Goal: Task Accomplishment & Management: Manage account settings

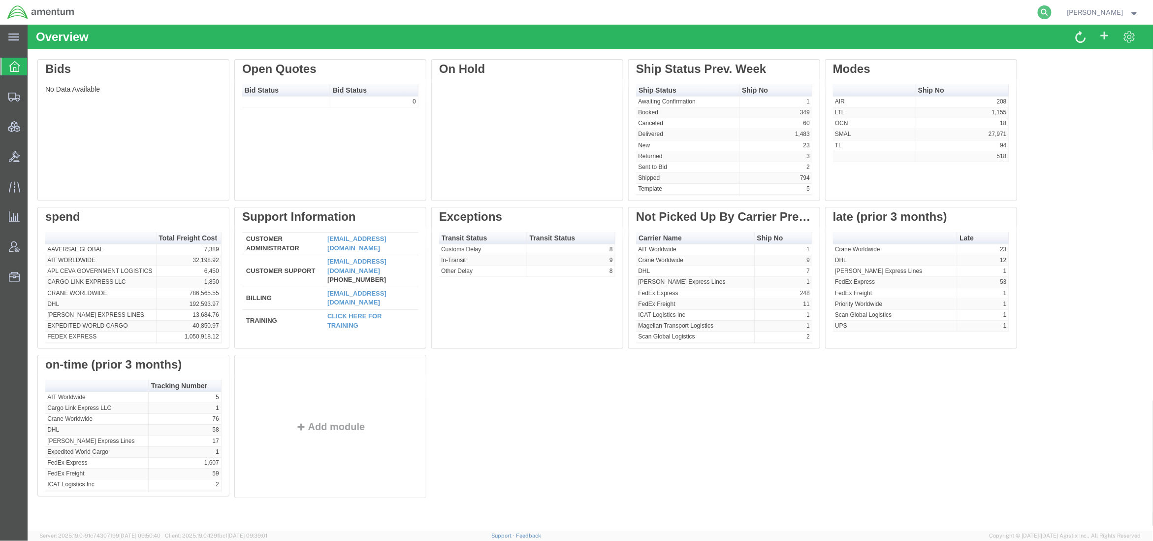
click at [1048, 14] on icon at bounding box center [1045, 12] width 14 height 14
drag, startPoint x: 985, startPoint y: 11, endPoint x: 865, endPoint y: 11, distance: 119.6
paste input "392170175580"
type input "392170175580"
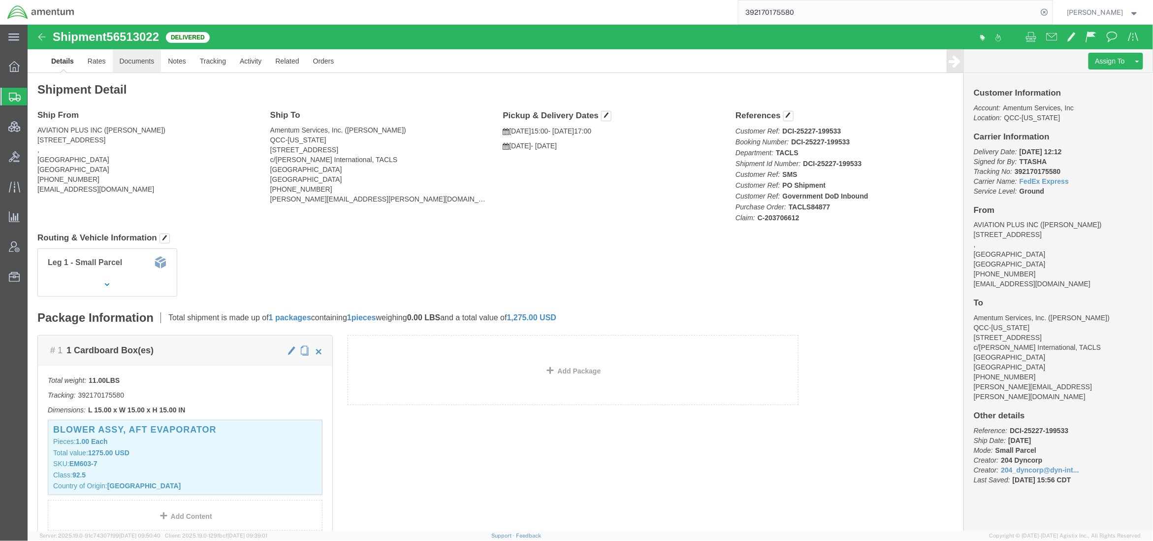
click link "Documents"
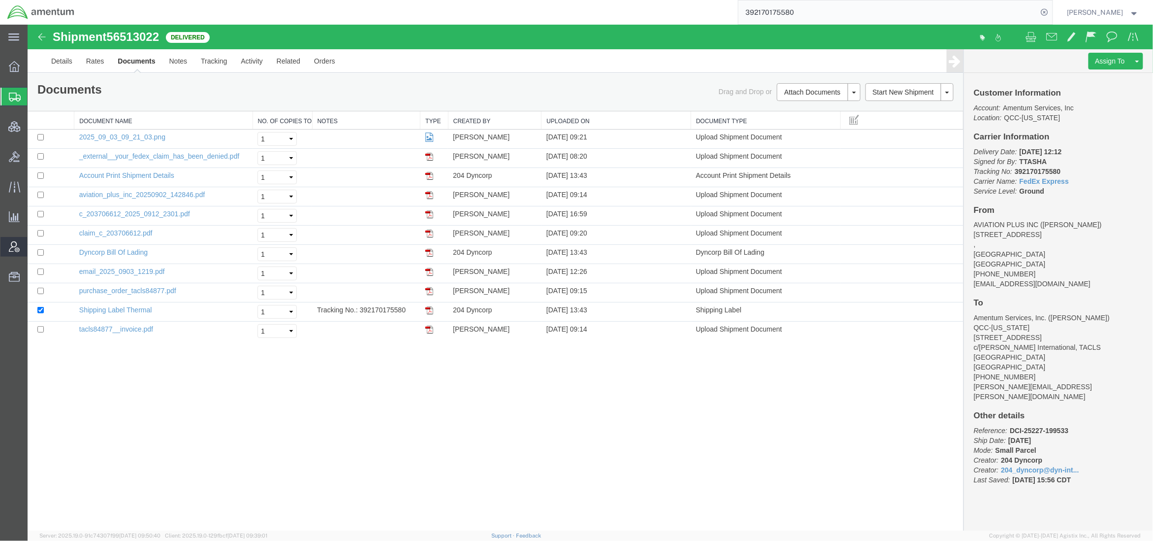
click at [34, 246] on span "Account Admin" at bounding box center [30, 247] width 7 height 20
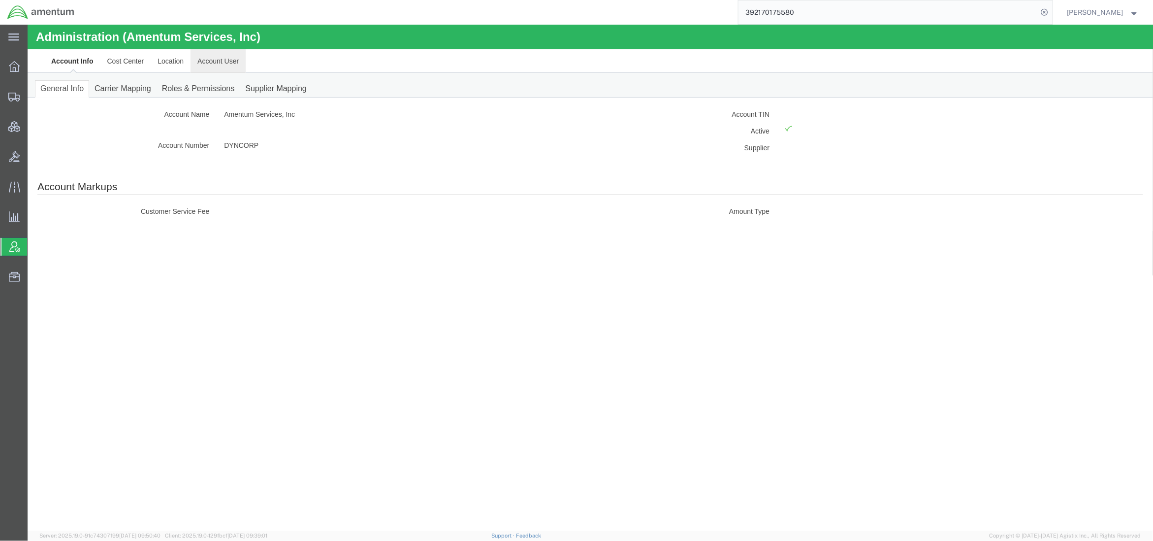
click at [201, 61] on link "Account User" at bounding box center [217, 61] width 55 height 24
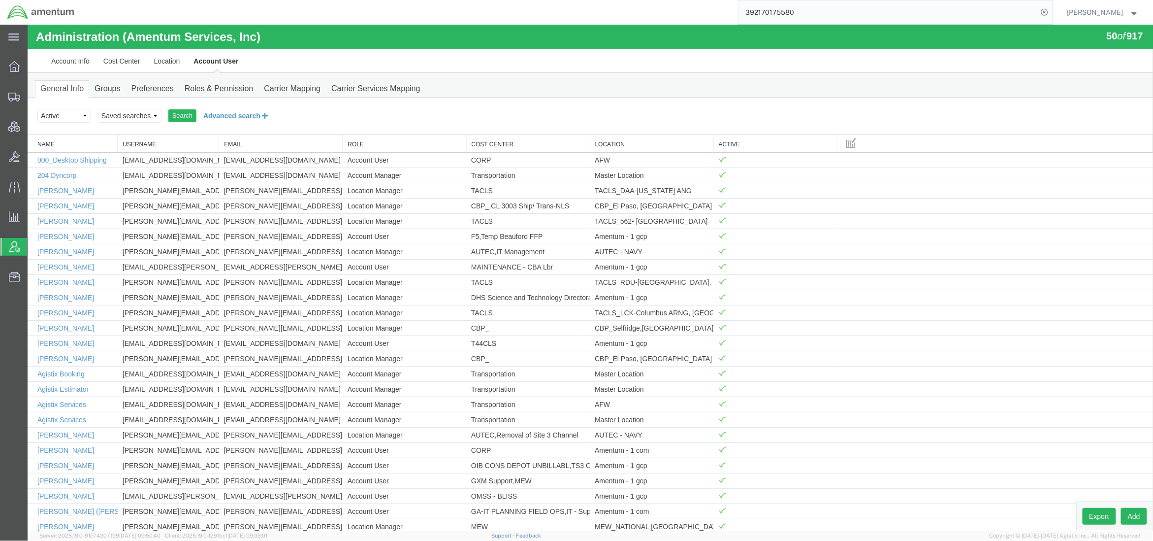
click at [210, 114] on button "Advanced search" at bounding box center [236, 115] width 80 height 17
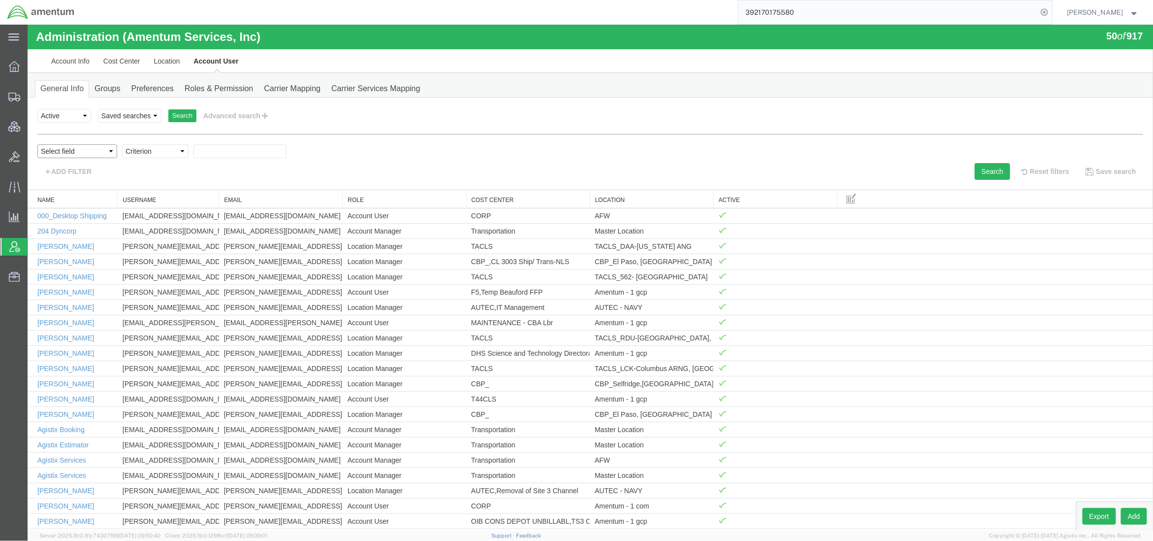
click at [95, 152] on select "Select field Cost Center Email Location Name Role Username" at bounding box center [77, 151] width 80 height 14
select select "personName"
click at [37, 144] on select "Select field Cost Center Email Location Name Role Username" at bounding box center [77, 151] width 80 height 14
click at [174, 152] on select "Criterion contains does not contain is is blank is not blank starts with" at bounding box center [155, 151] width 66 height 14
select select "contains"
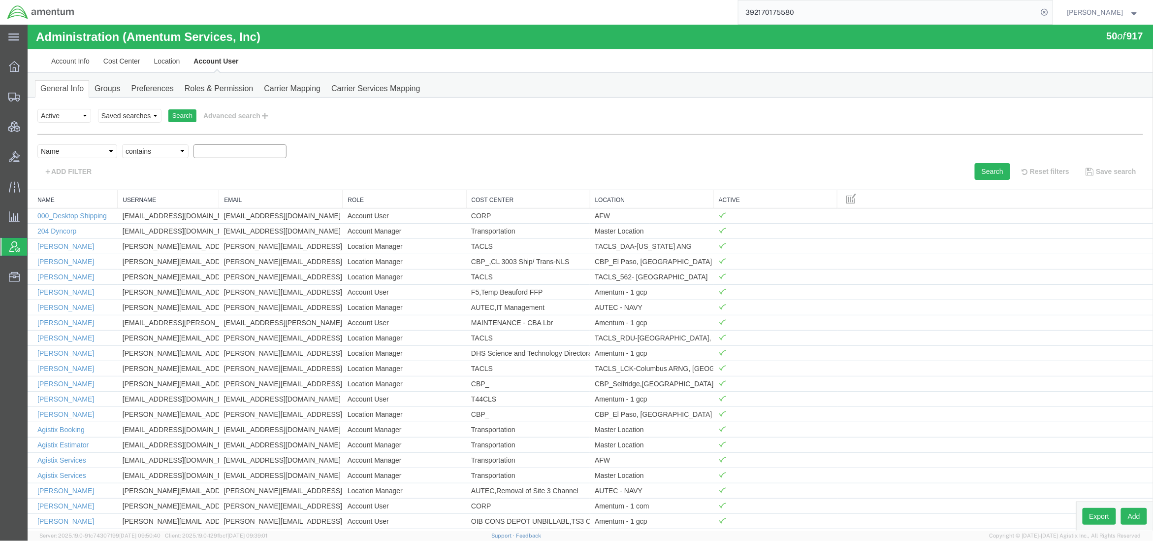
click at [122, 144] on select "Criterion contains does not contain is is blank is not blank starts with" at bounding box center [155, 151] width 66 height 14
paste input "[PERSON_NAME]"
click at [987, 174] on button "Search" at bounding box center [991, 170] width 35 height 17
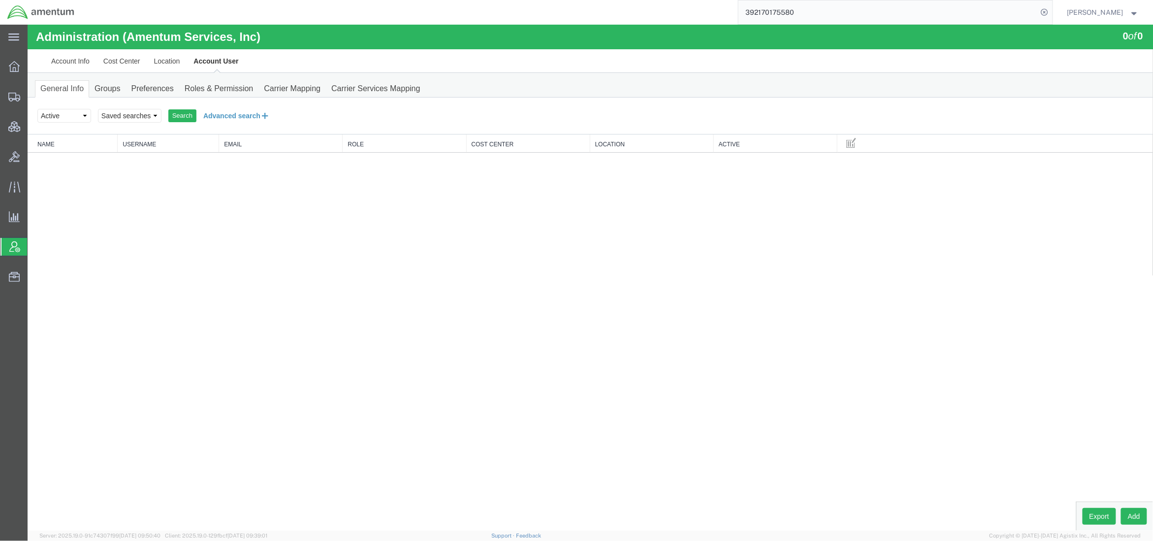
click at [261, 118] on button "Advanced search" at bounding box center [236, 115] width 80 height 17
drag, startPoint x: 236, startPoint y: 157, endPoint x: 66, endPoint y: 132, distance: 171.7
click at [66, 132] on form "Select status Active All Inactive Saved searches Search Advanced search personN…" at bounding box center [590, 143] width 1106 height 72
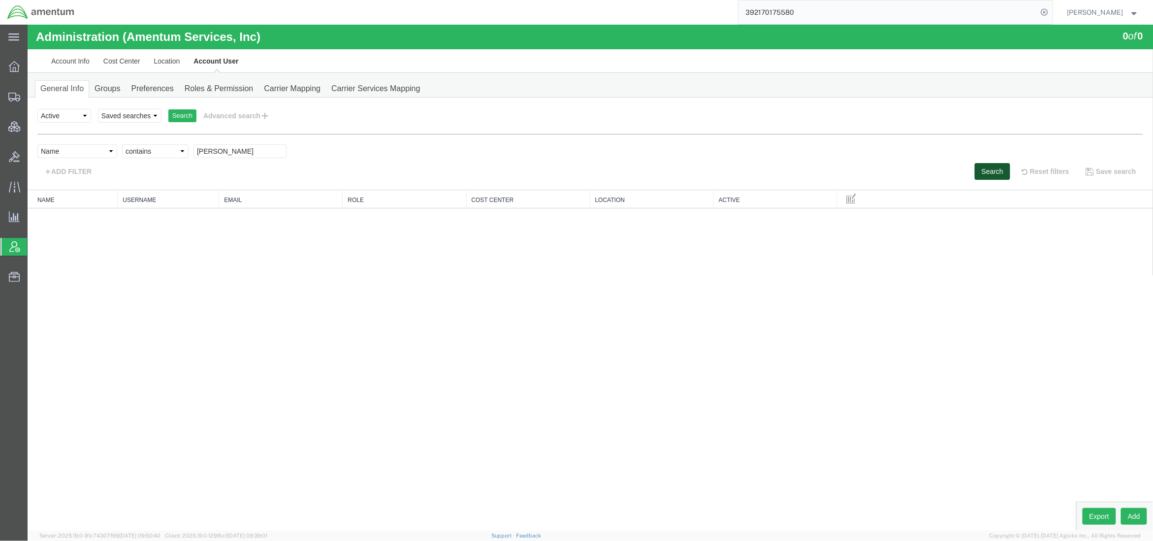
click at [989, 177] on button "Search" at bounding box center [991, 170] width 35 height 17
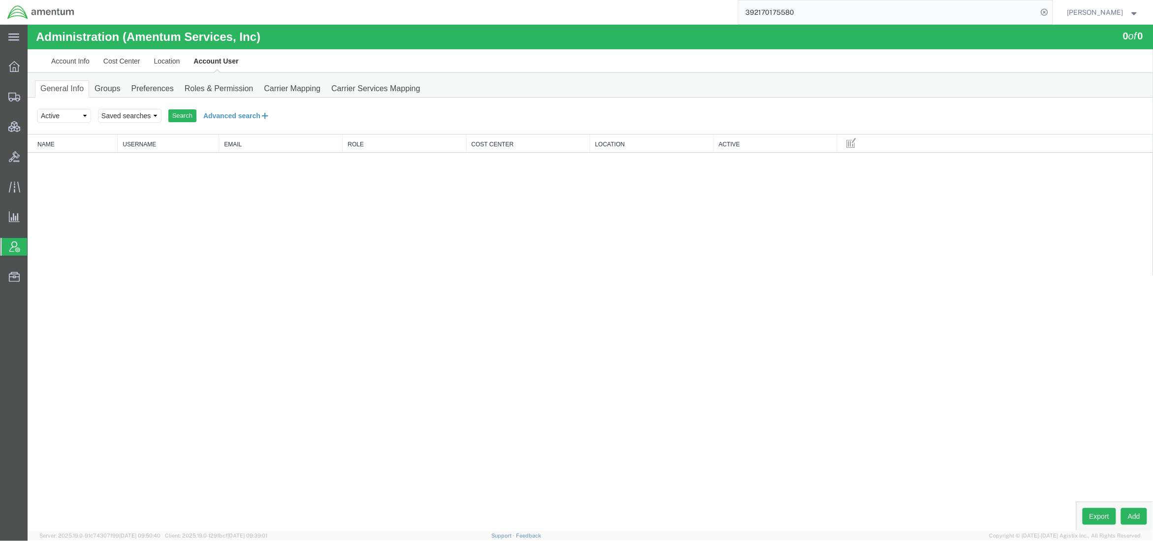
click at [220, 112] on button "Advanced search" at bounding box center [236, 115] width 80 height 17
drag, startPoint x: 235, startPoint y: 151, endPoint x: 149, endPoint y: 148, distance: 85.7
click at [149, 148] on div "Select field Cost Center Email Location Name Role Username Criterion contains d…" at bounding box center [590, 153] width 1106 height 19
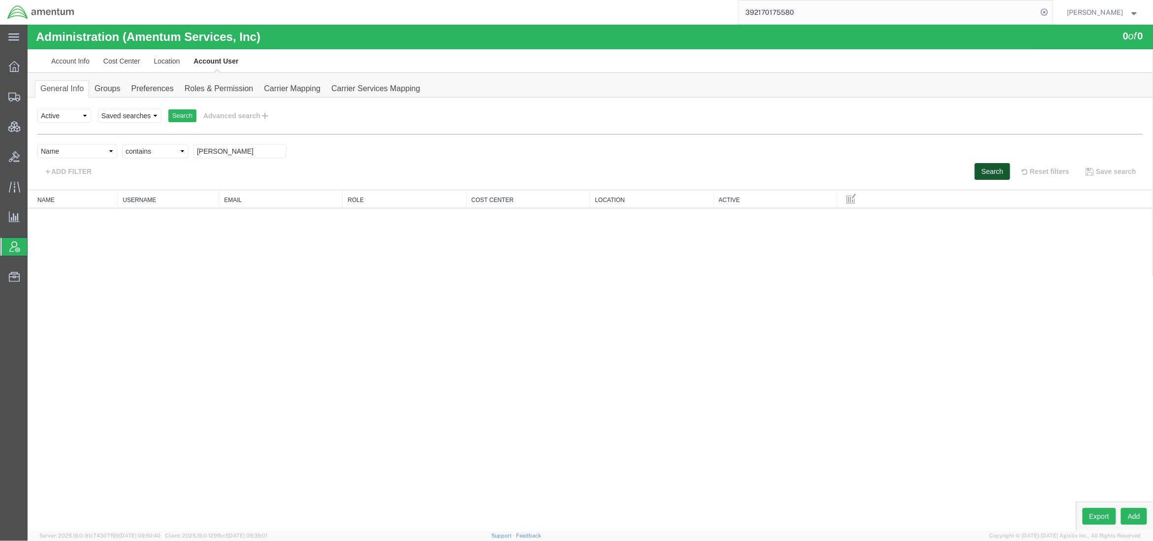
click at [977, 175] on button "Search" at bounding box center [991, 170] width 35 height 17
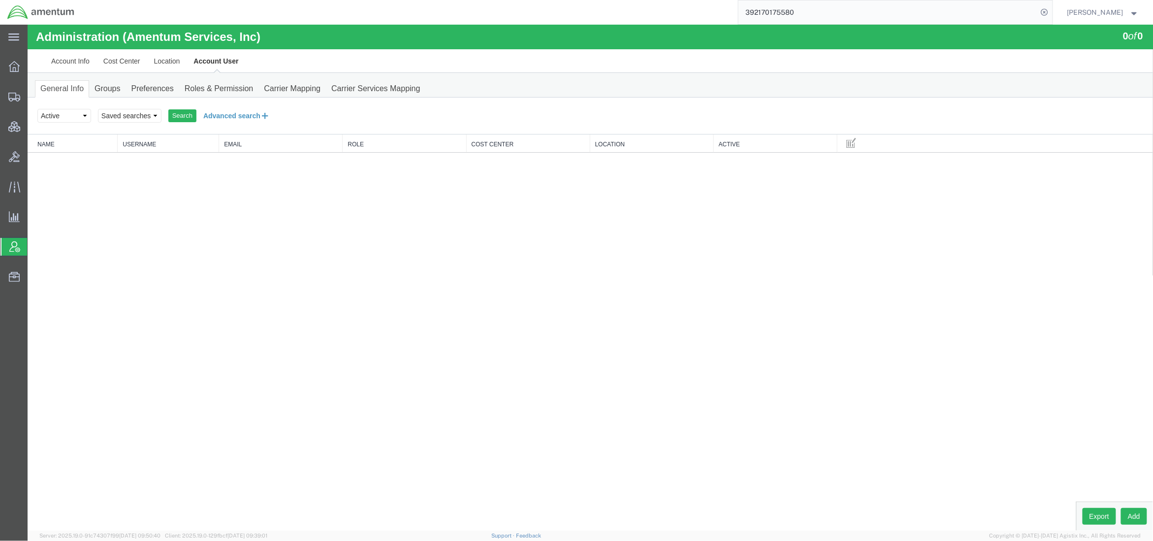
click at [232, 120] on button "Advanced search" at bounding box center [236, 115] width 80 height 17
drag, startPoint x: 234, startPoint y: 158, endPoint x: 85, endPoint y: 148, distance: 149.5
click at [85, 148] on div "Select field Cost Center Email Location Name Role Username Criterion contains d…" at bounding box center [590, 153] width 1106 height 19
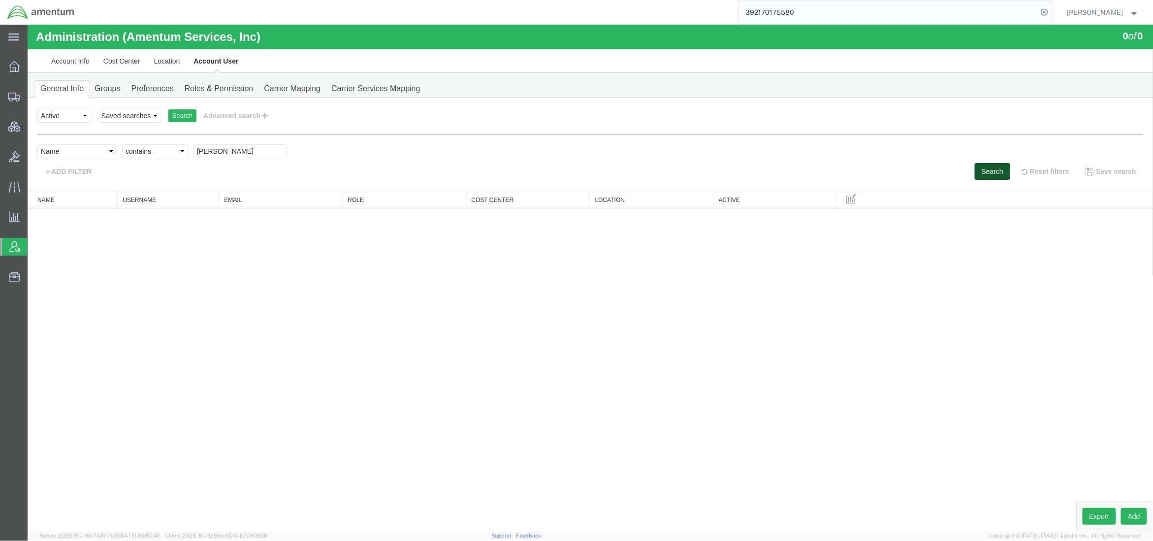
click at [981, 169] on button "Search" at bounding box center [991, 170] width 35 height 17
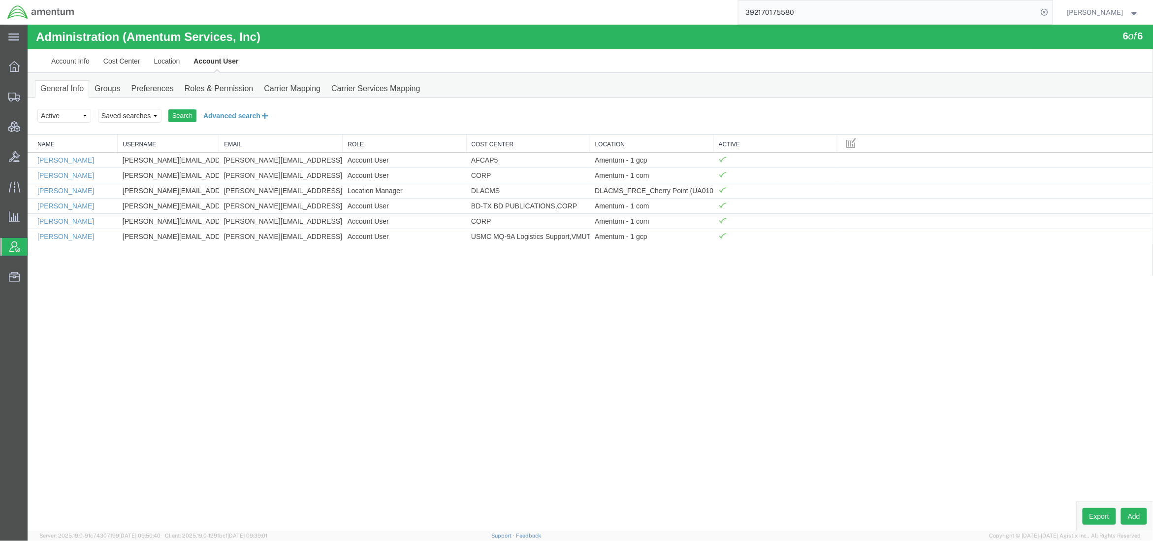
click at [258, 112] on button "Advanced search" at bounding box center [236, 115] width 80 height 17
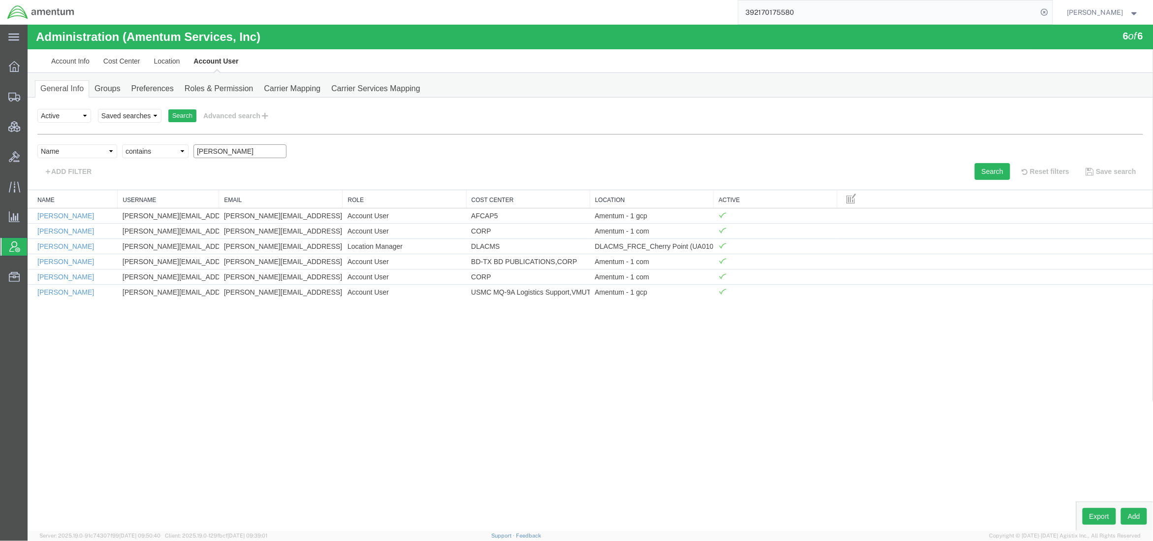
drag, startPoint x: 231, startPoint y: 144, endPoint x: 67, endPoint y: 110, distance: 167.1
click at [73, 131] on form "Select status Active All Inactive Saved searches Search Advanced search personN…" at bounding box center [590, 143] width 1106 height 72
type input "[PERSON_NAME]"
click at [985, 171] on button "Search" at bounding box center [991, 170] width 35 height 17
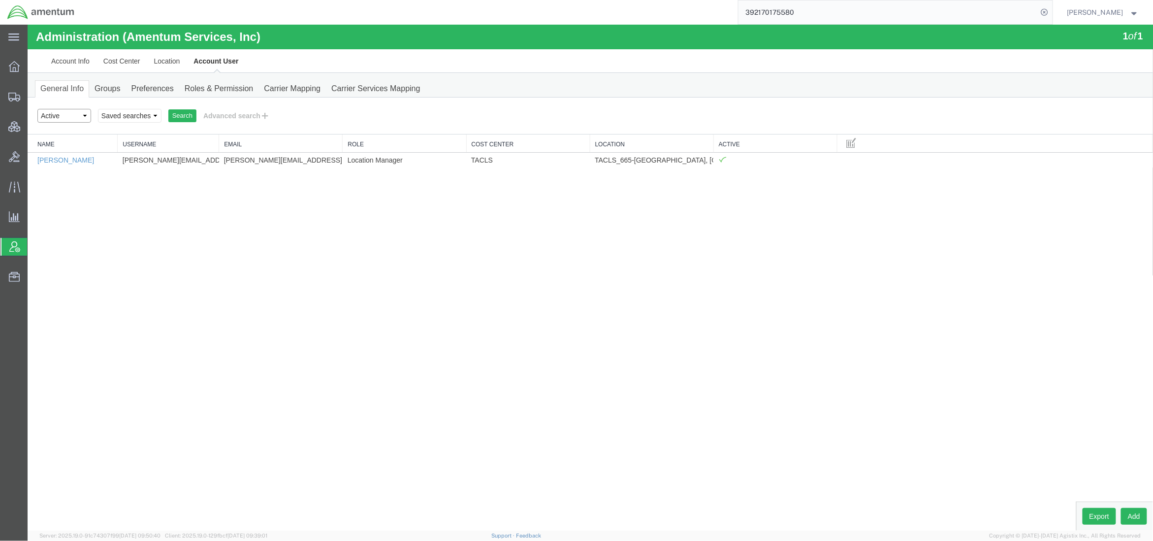
drag, startPoint x: 108, startPoint y: 141, endPoint x: 80, endPoint y: 116, distance: 37.0
click at [80, 116] on select "Select status Active All Inactive" at bounding box center [64, 115] width 54 height 14
select select "INACTIVE"
click at [37, 108] on select "Select status Active All Inactive" at bounding box center [64, 115] width 54 height 14
click at [178, 114] on button "Search" at bounding box center [182, 115] width 28 height 13
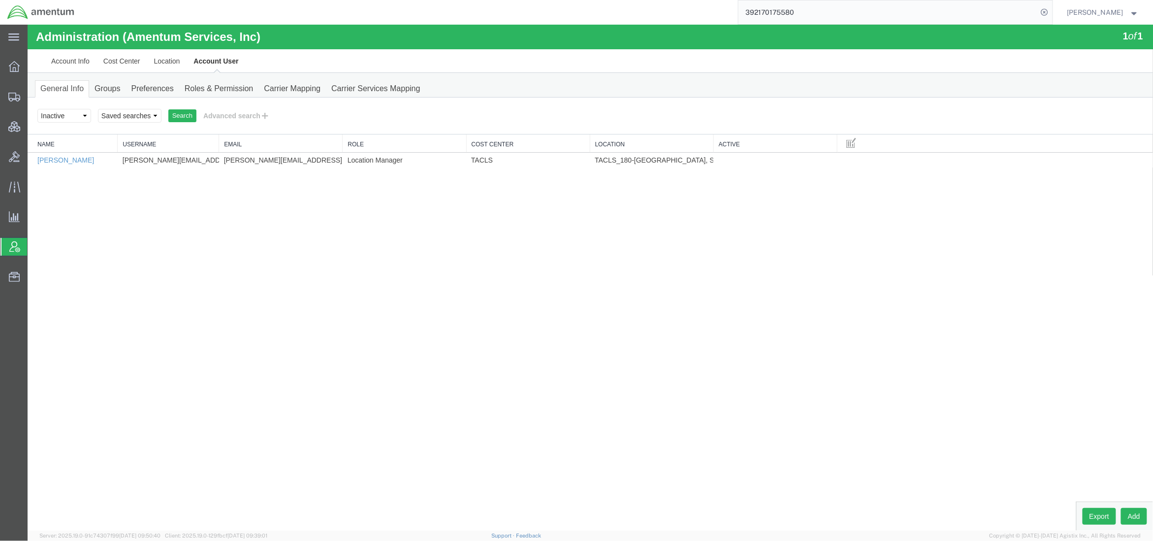
click at [27, 24] on link "Clone" at bounding box center [27, 24] width 0 height 0
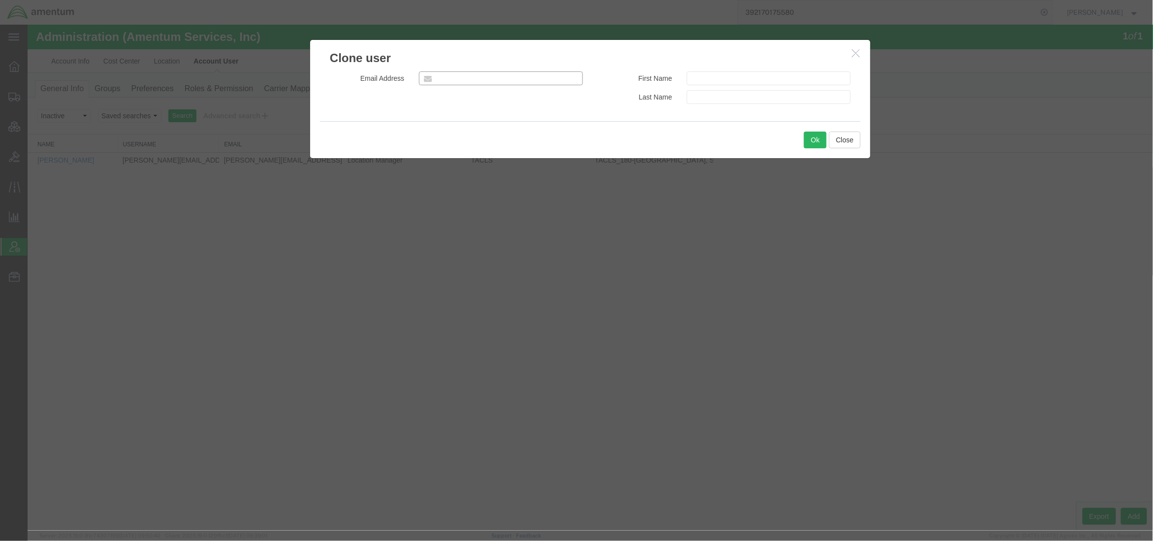
click at [466, 81] on input "email" at bounding box center [501, 78] width 164 height 14
paste input "[PERSON_NAME][EMAIL_ADDRESS][DOMAIN_NAME]"
type input "[PERSON_NAME][EMAIL_ADDRESS][DOMAIN_NAME]"
click at [705, 78] on input "text" at bounding box center [768, 78] width 164 height 14
click at [704, 101] on input "text" at bounding box center [768, 97] width 164 height 14
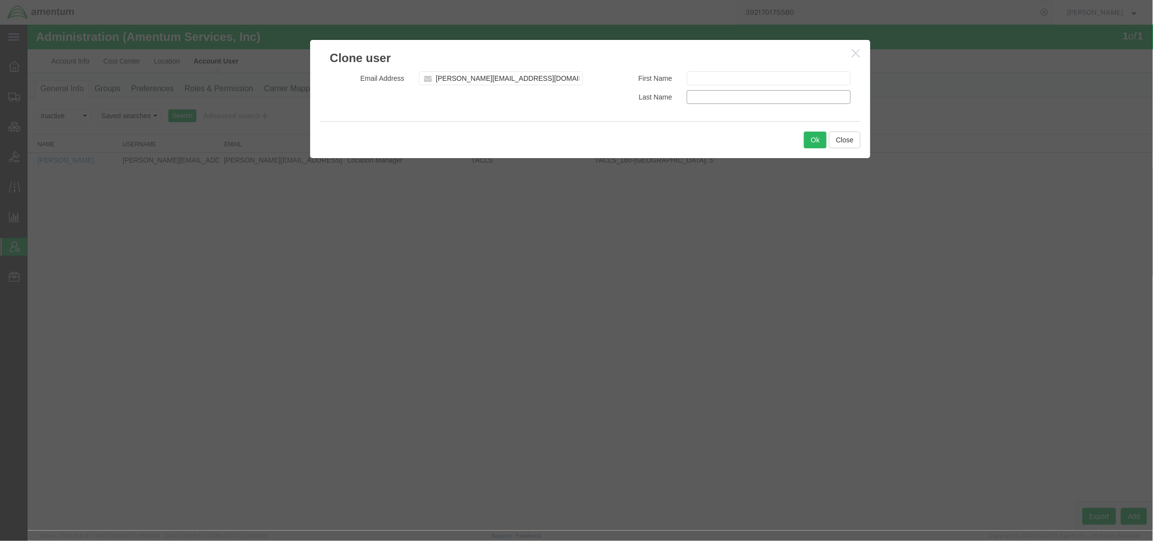
paste input "[PERSON_NAME]"
drag, startPoint x: 735, startPoint y: 96, endPoint x: 716, endPoint y: 102, distance: 19.2
click at [716, 102] on input "[PERSON_NAME]" at bounding box center [768, 97] width 164 height 14
type input "Burger"
click at [700, 84] on input "text" at bounding box center [768, 78] width 164 height 14
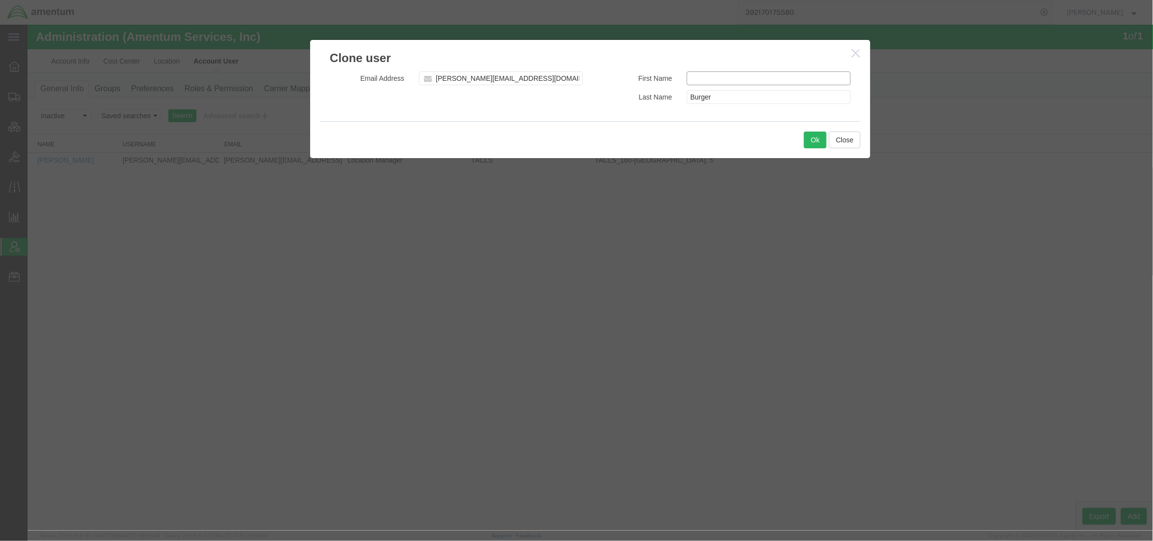
paste input "[PERSON_NAME]"
type input "[PERSON_NAME]"
click at [825, 144] on button "Ok" at bounding box center [815, 139] width 23 height 17
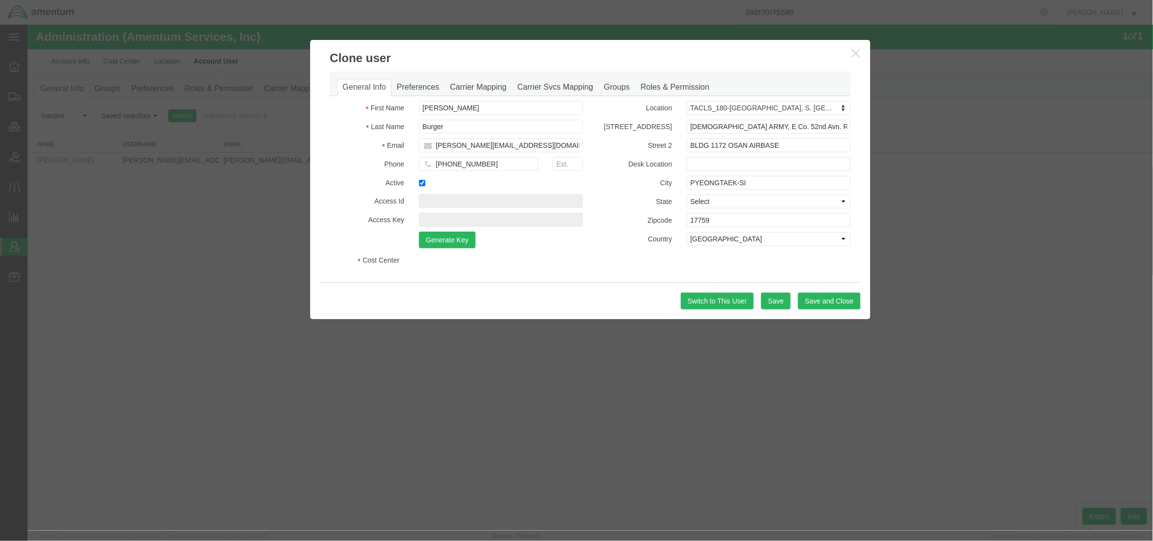
select select "DEPARTMENT"
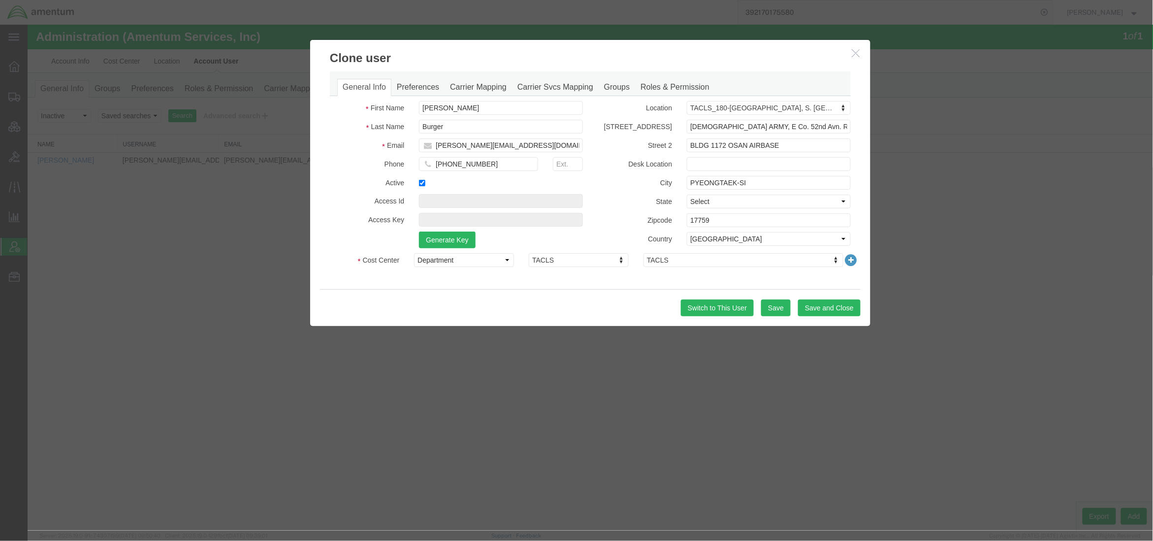
click at [500, 171] on div "[PHONE_NUMBER]" at bounding box center [478, 166] width 134 height 19
drag, startPoint x: 505, startPoint y: 167, endPoint x: 305, endPoint y: 153, distance: 199.9
click at [305, 153] on div "Clone user General Info Preferences Carrier Mapping Carrier Svcs Mapping Groups…" at bounding box center [590, 182] width 576 height 287
paste input "[PHONE_NUMBER]"
type input "[PHONE_NUMBER]"
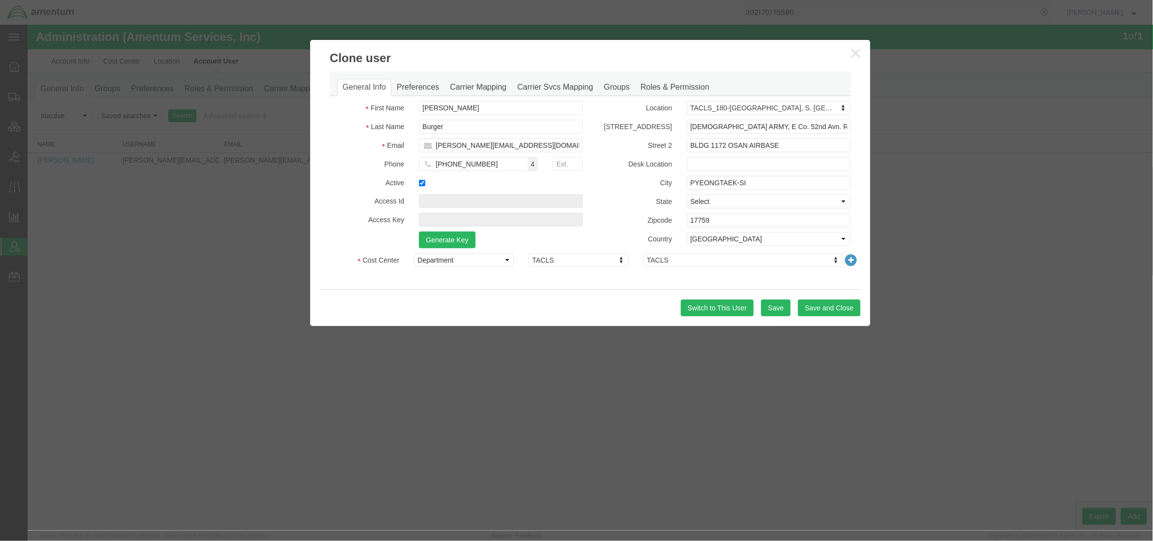
click at [849, 258] on icon at bounding box center [851, 260] width 14 height 14
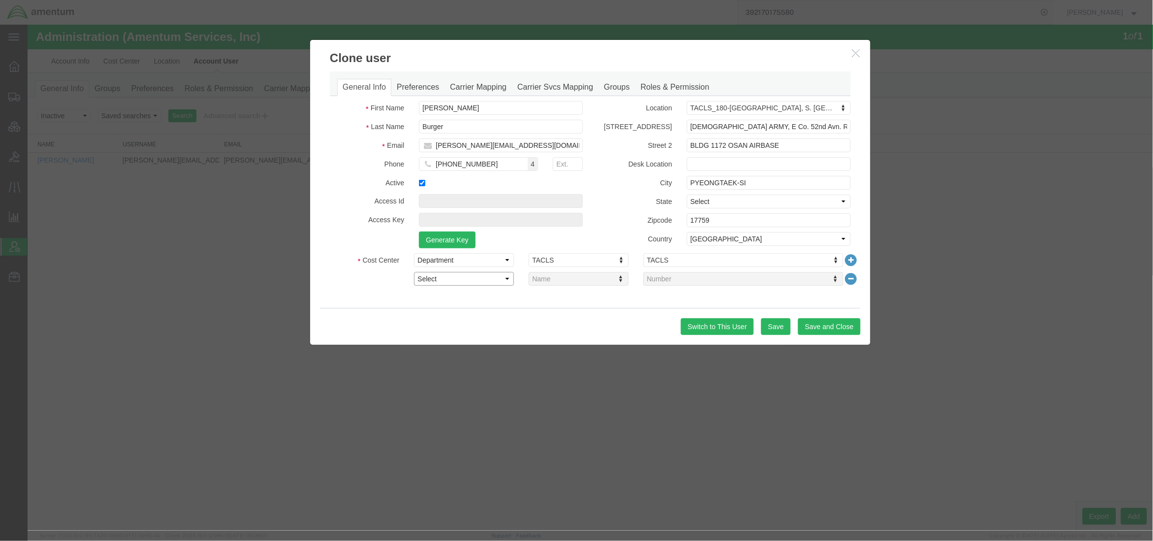
click at [484, 283] on select "Select Buyer Cost Center Department Operations Number Order Number Sales Person" at bounding box center [464, 278] width 100 height 14
select select "COSTCENTER"
click at [414, 271] on select "Select Buyer Cost Center Department Operations Number Order Number Sales Person" at bounding box center [464, 278] width 100 height 14
click at [677, 297] on input "text" at bounding box center [742, 296] width 191 height 14
click at [673, 311] on li "No matches found" at bounding box center [743, 313] width 197 height 13
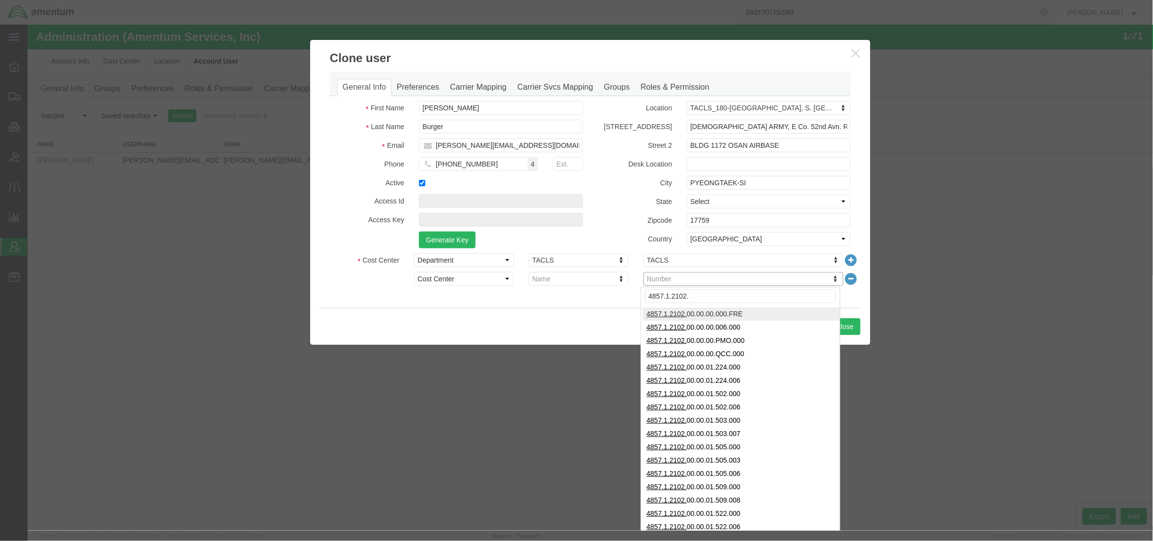
type input "4857.1.2102."
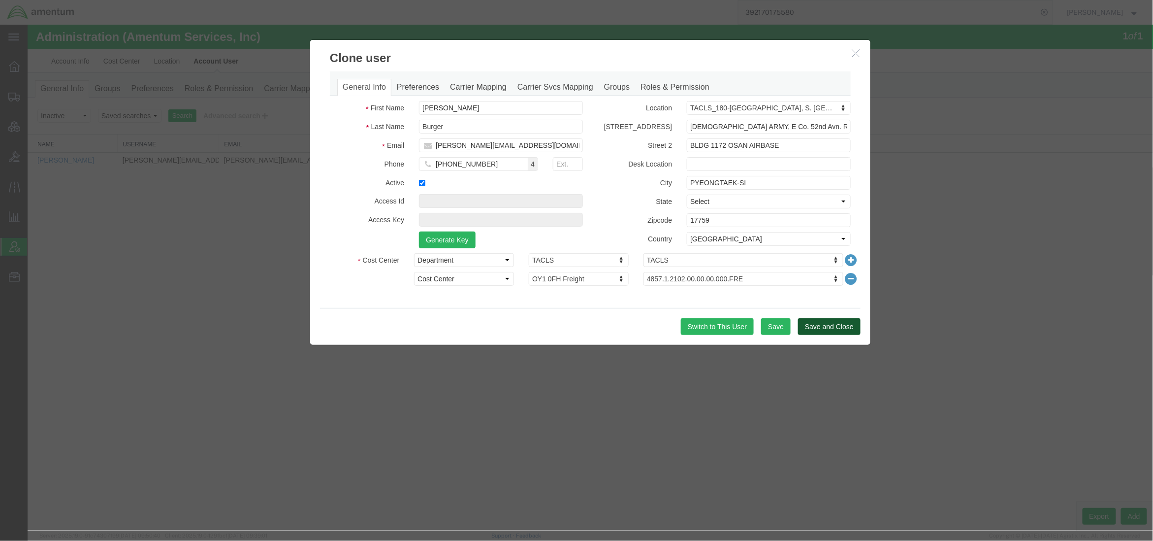
click at [804, 325] on button "Save and Close" at bounding box center [829, 326] width 63 height 17
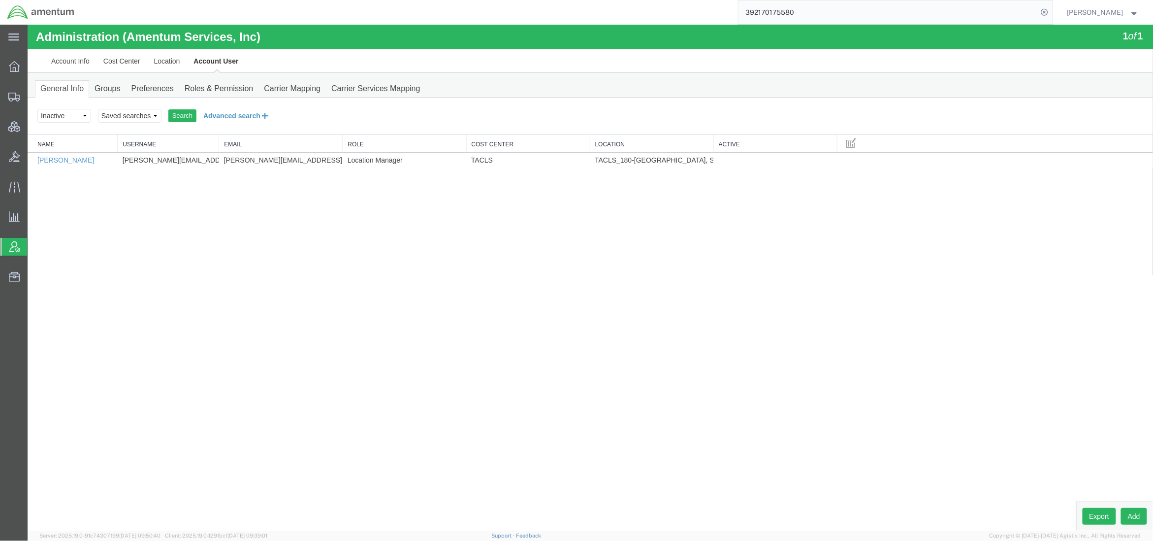
click at [268, 117] on icon at bounding box center [264, 115] width 9 height 10
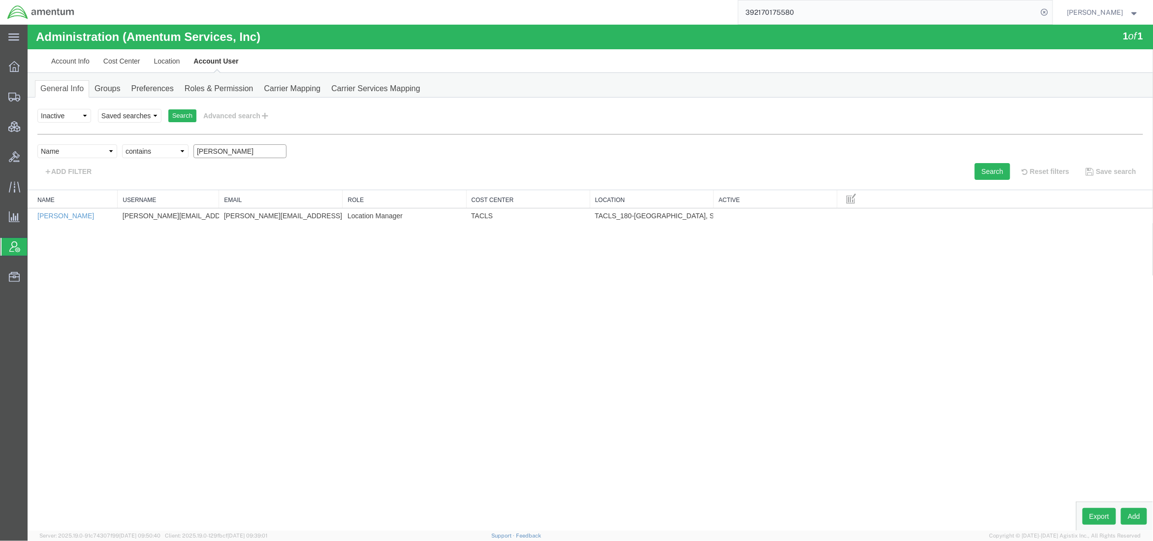
drag, startPoint x: 247, startPoint y: 149, endPoint x: 42, endPoint y: 102, distance: 210.2
click at [55, 136] on div "personName Name ../../common/searchCriteriaString.xml userName Username ../../c…" at bounding box center [590, 156] width 1106 height 46
type input "[PERSON_NAME]"
click at [991, 173] on button "Search" at bounding box center [991, 170] width 35 height 17
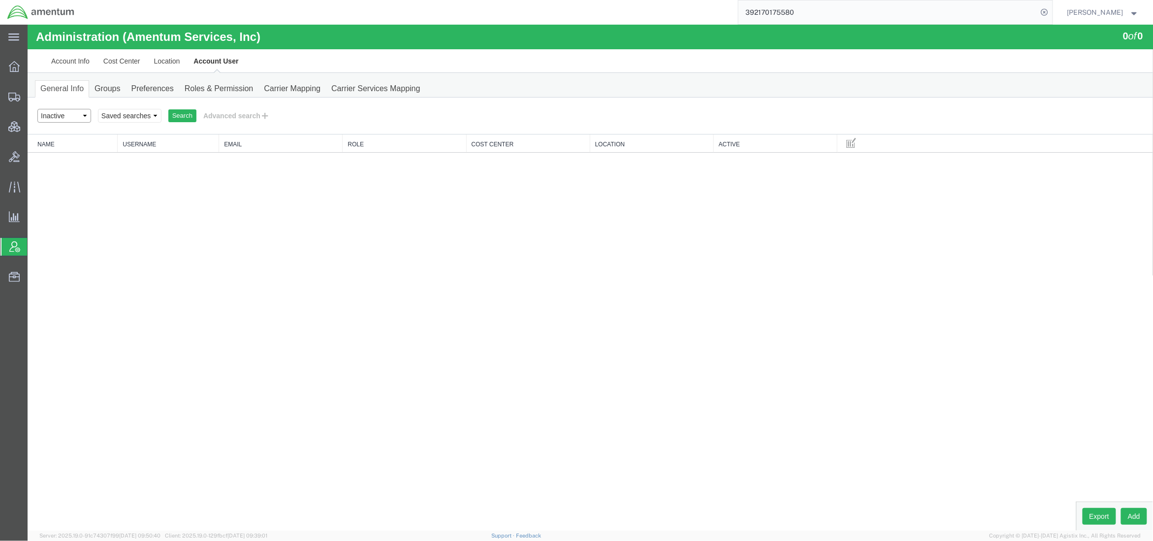
click at [53, 117] on select "Select status Active All Inactive" at bounding box center [64, 115] width 54 height 14
select select "ACTIVE"
click at [37, 108] on select "Select status Active All Inactive" at bounding box center [64, 115] width 54 height 14
drag, startPoint x: 238, startPoint y: 120, endPoint x: 236, endPoint y: 126, distance: 5.8
click at [237, 120] on button "Advanced search" at bounding box center [236, 115] width 80 height 17
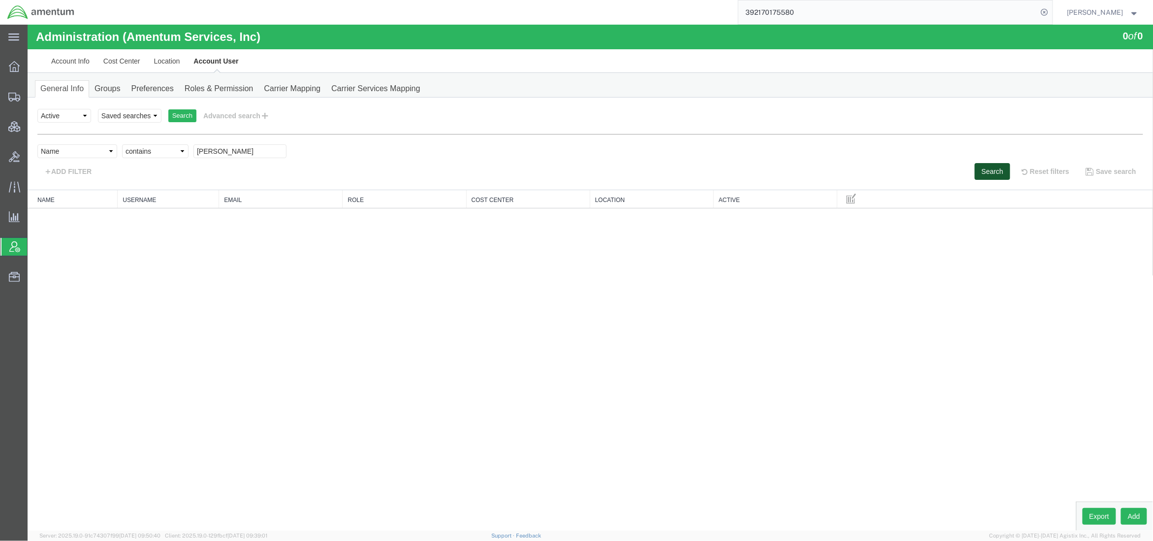
click at [983, 169] on button "Search" at bounding box center [991, 170] width 35 height 17
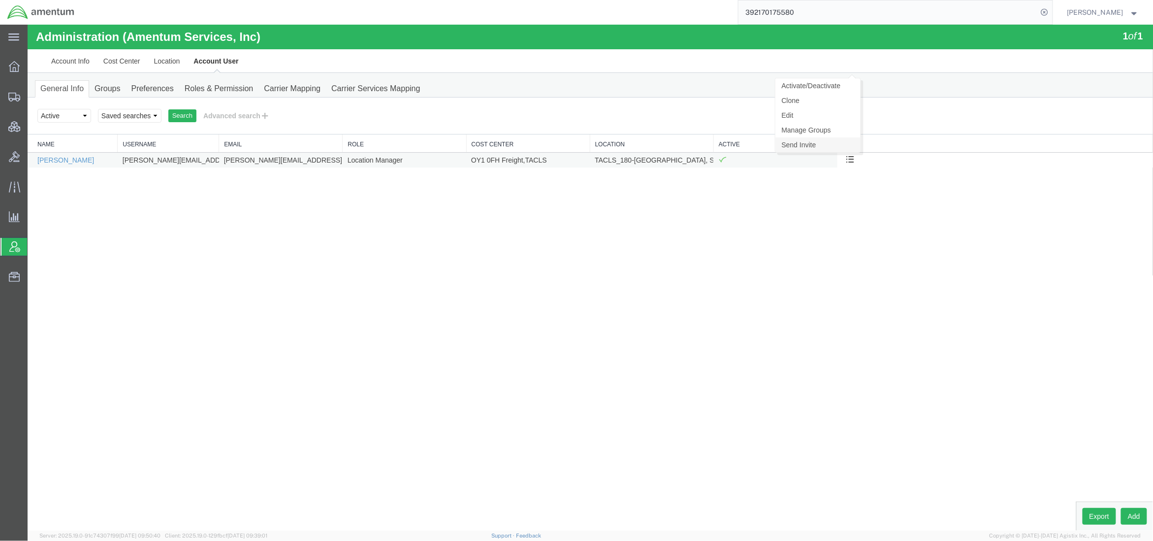
click at [817, 144] on link "Send Invite" at bounding box center [817, 144] width 85 height 15
click at [80, 305] on div "Administration (Amentum Services, Inc) 1 of 1 Account Info Cost Center Location…" at bounding box center [590, 277] width 1126 height 506
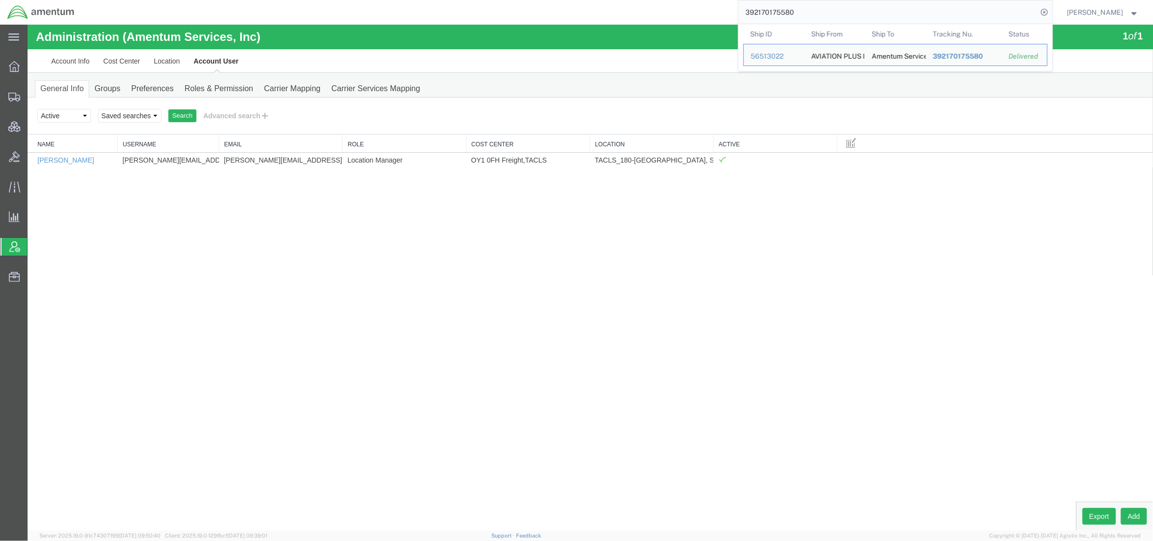
click at [832, 23] on input "392170175580" at bounding box center [888, 12] width 299 height 24
drag, startPoint x: 835, startPoint y: 18, endPoint x: 700, endPoint y: 14, distance: 134.9
click at [700, 14] on div "392170175580 Ship ID Ship From Ship To Tracking Nu. Status Ship ID 56513022 Shi…" at bounding box center [567, 12] width 971 height 25
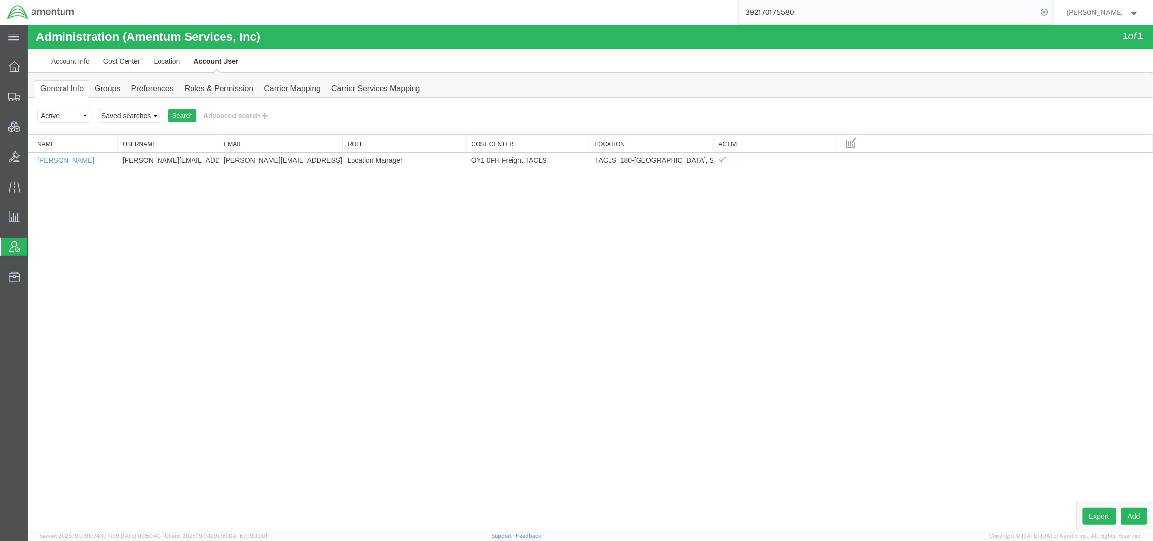
paste input "56729111"
type input "56729111"
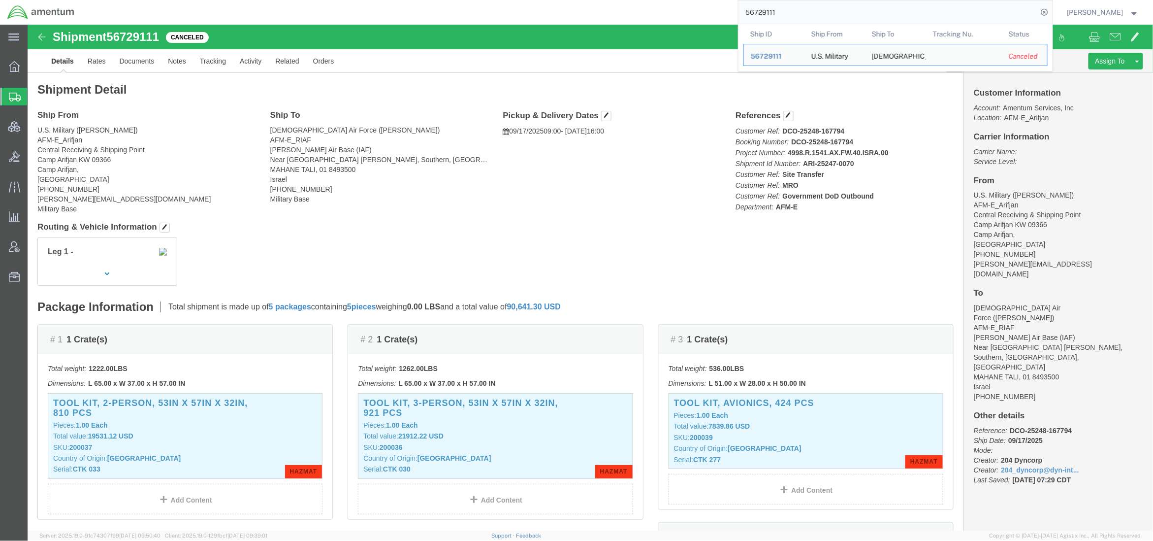
click at [35, 97] on span "Shipments" at bounding box center [31, 97] width 8 height 20
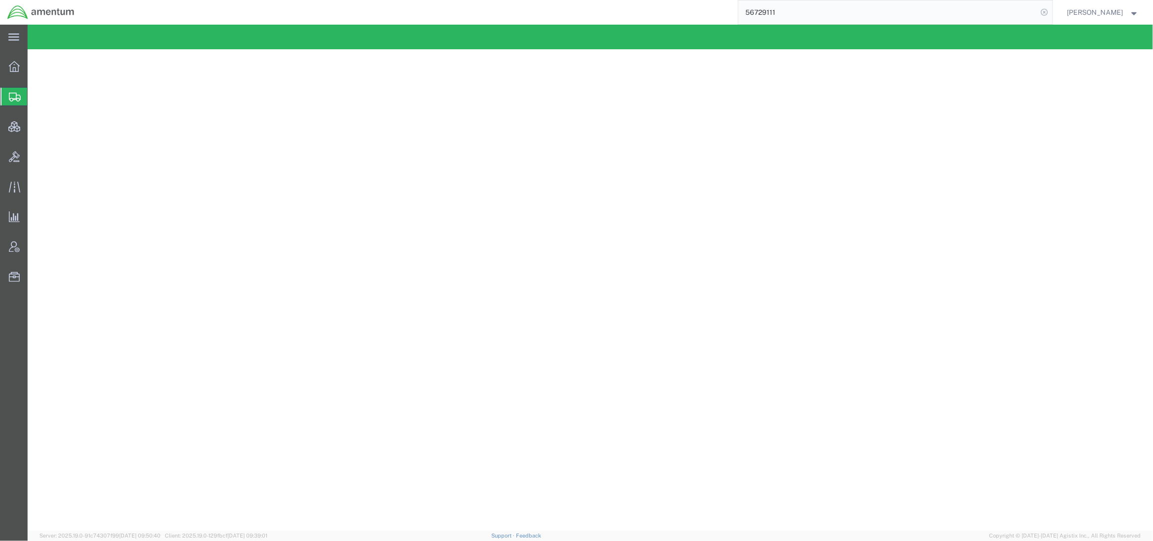
click at [1041, 11] on icon at bounding box center [1045, 12] width 14 height 14
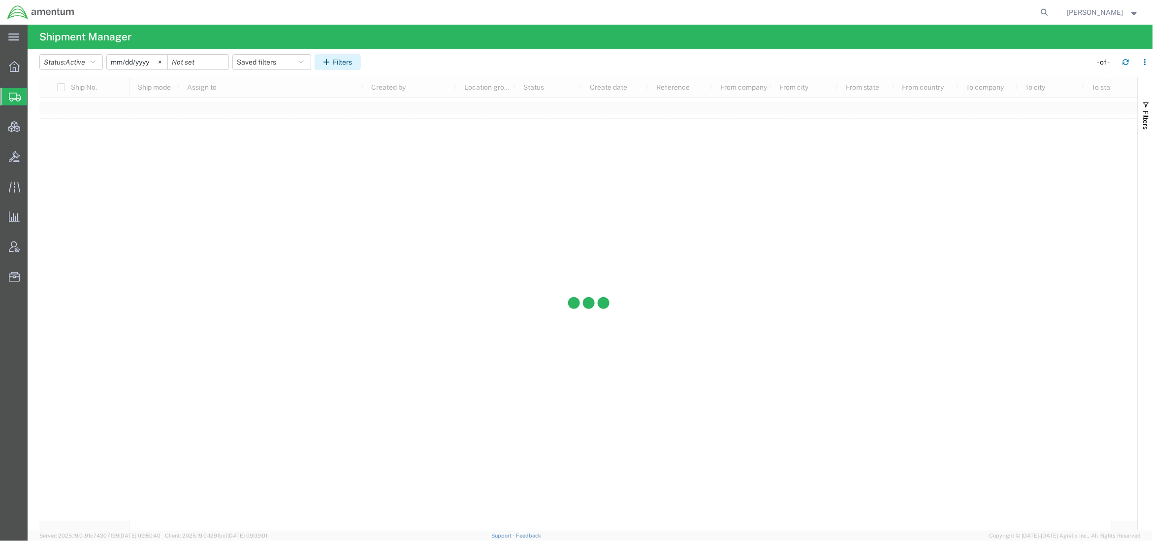
click at [351, 66] on button "Filters" at bounding box center [338, 62] width 46 height 16
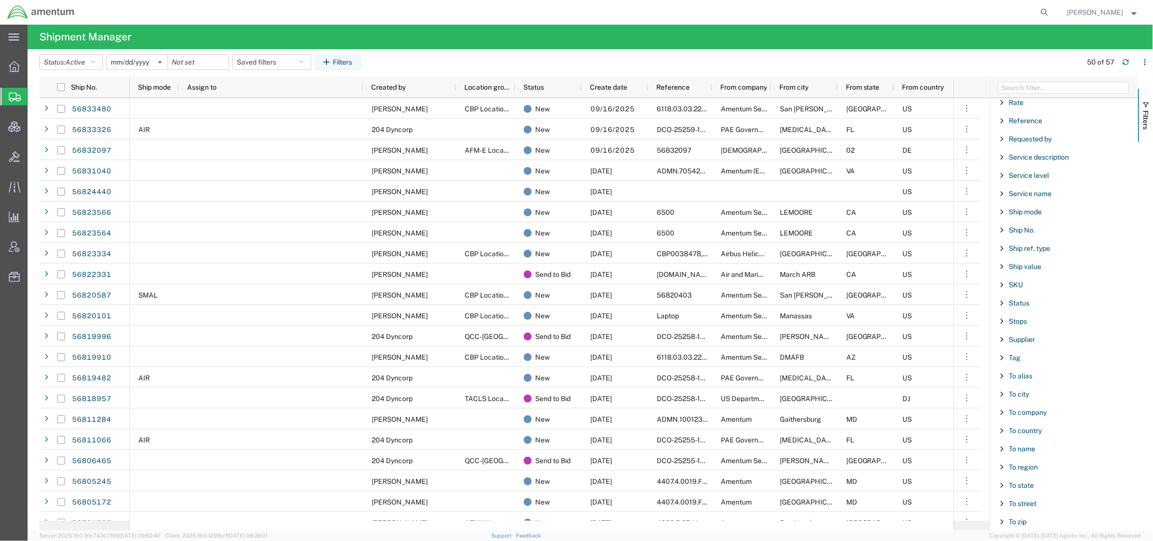
scroll to position [780, 0]
click at [1028, 375] on span "To country" at bounding box center [1025, 376] width 33 height 8
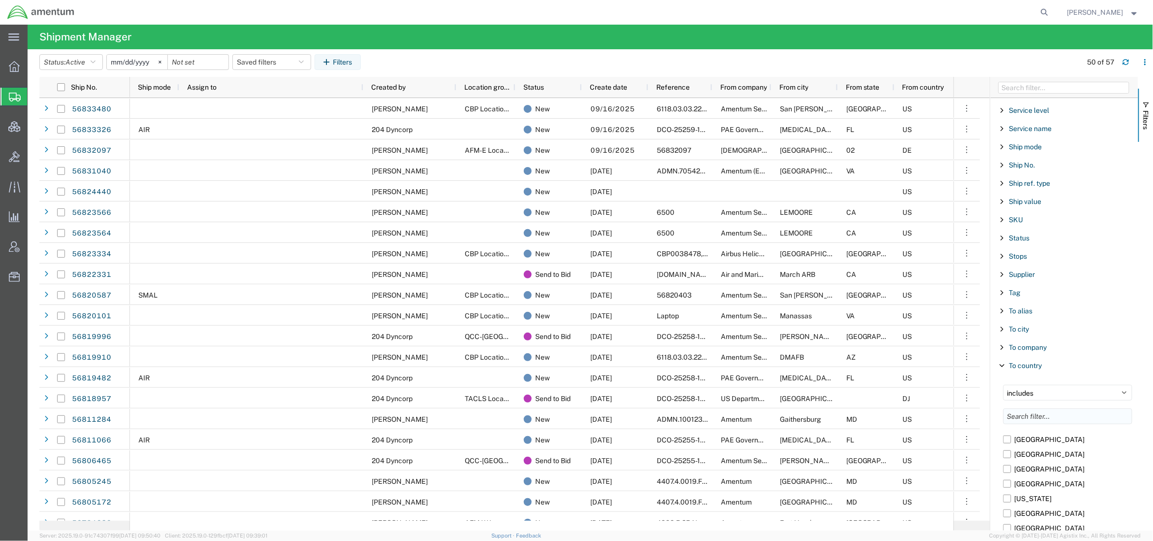
click at [1024, 424] on input "Filter List 66 Filters" at bounding box center [1067, 416] width 129 height 16
type input "[GEOGRAPHIC_DATA]"
click at [1008, 447] on label "[GEOGRAPHIC_DATA]" at bounding box center [1067, 439] width 129 height 15
click at [0, 0] on input "[GEOGRAPHIC_DATA]" at bounding box center [0, 0] width 0 height 0
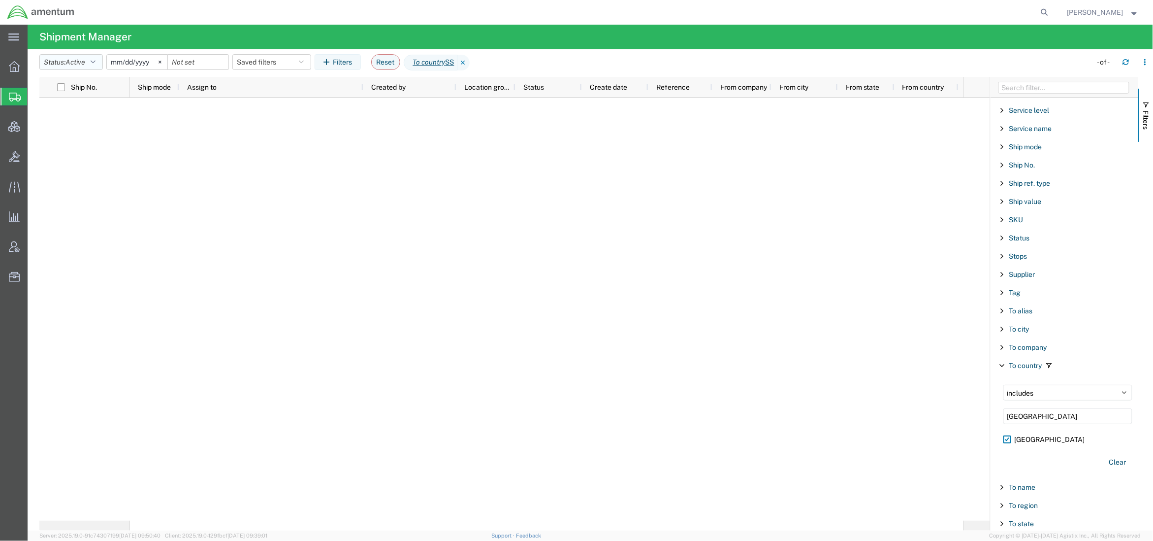
click at [94, 61] on icon "button" at bounding box center [93, 62] width 5 height 7
click at [66, 117] on span "All" at bounding box center [97, 113] width 115 height 15
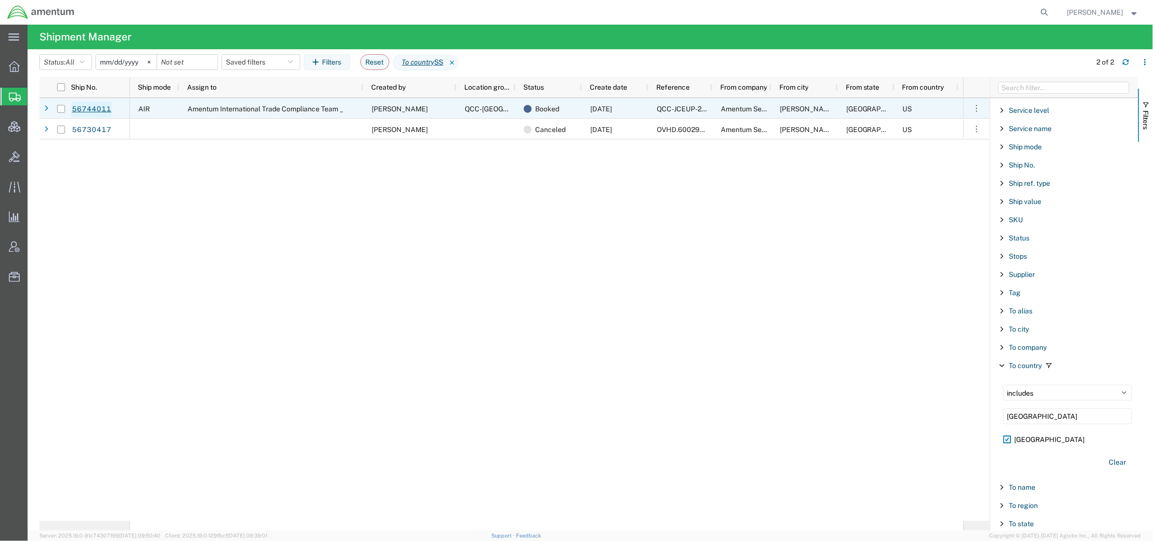
click at [97, 111] on link "56744011" at bounding box center [91, 109] width 40 height 16
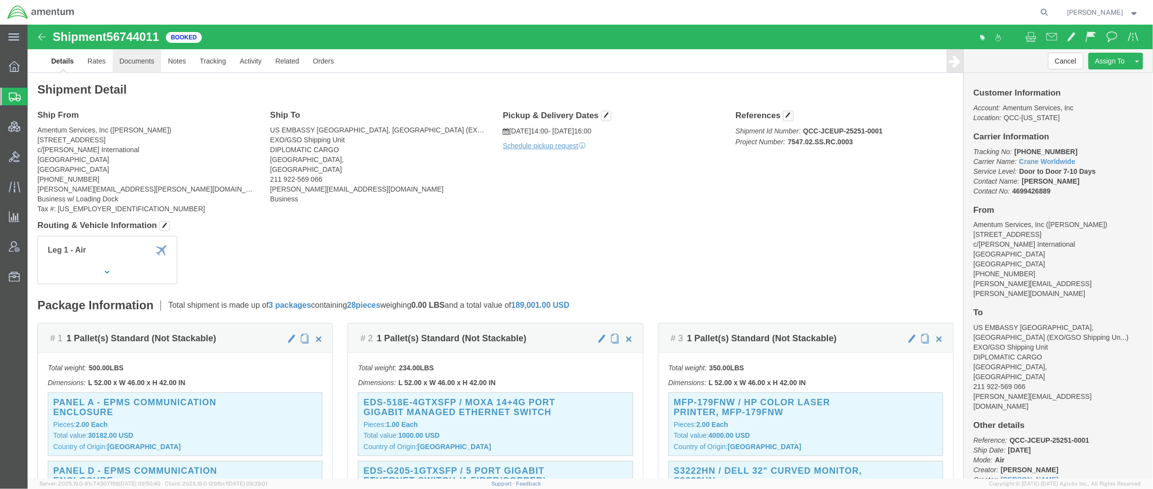
click link "Documents"
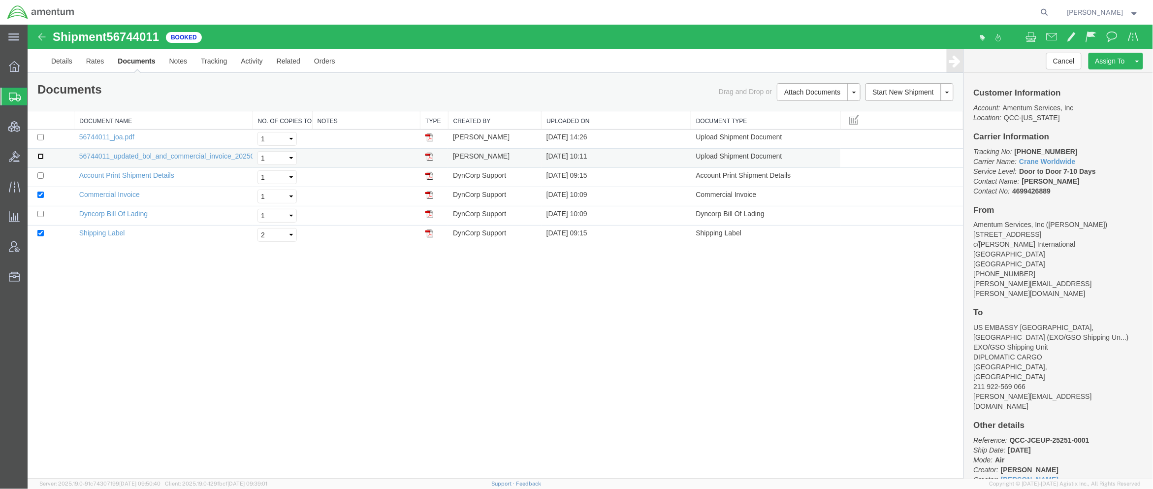
click at [41, 157] on input "checkbox" at bounding box center [40, 156] width 6 height 6
checkbox input "true"
click at [39, 194] on input "checkbox" at bounding box center [40, 194] width 6 height 6
checkbox input "false"
click at [39, 234] on input "checkbox" at bounding box center [40, 232] width 6 height 6
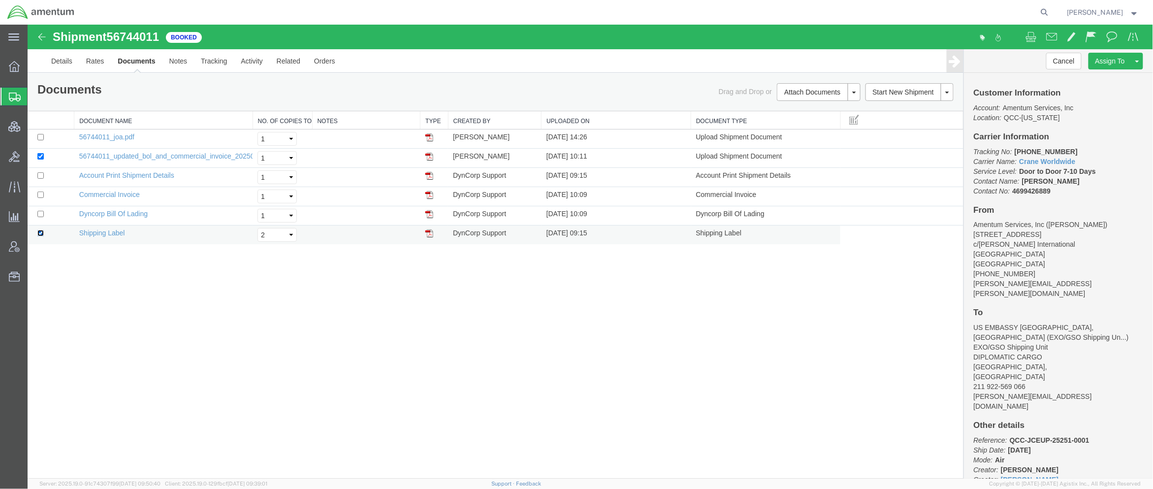
checkbox input "false"
click at [495, 0] on div at bounding box center [567, 12] width 971 height 25
click at [1043, 9] on icon at bounding box center [1045, 12] width 14 height 14
paste input "56540229"
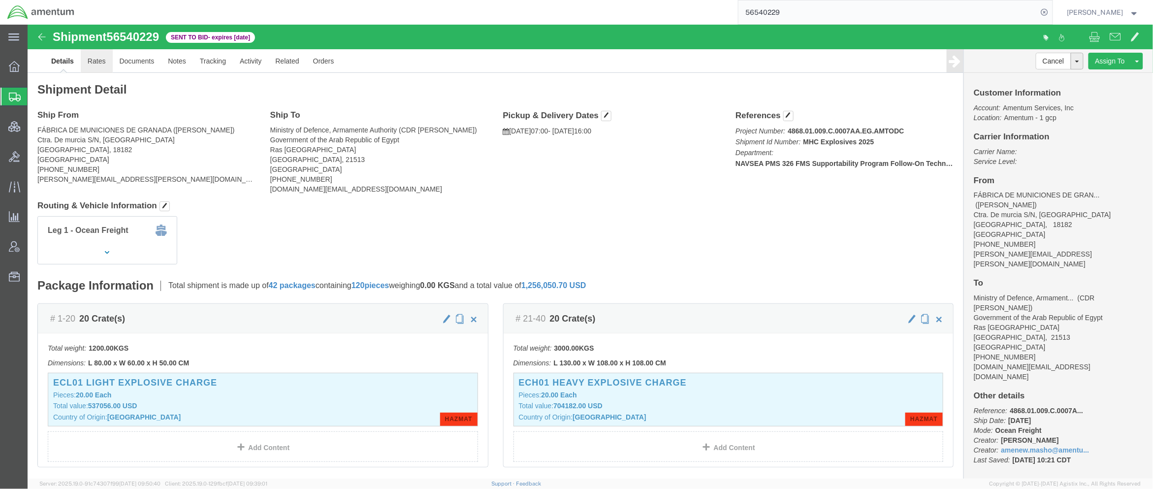
click link "Rates"
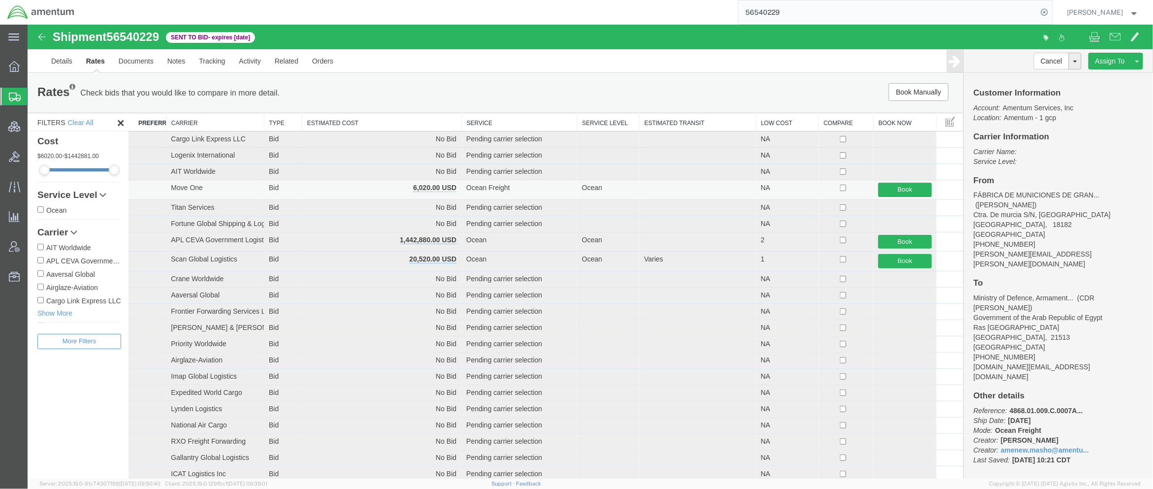
scroll to position [49, 0]
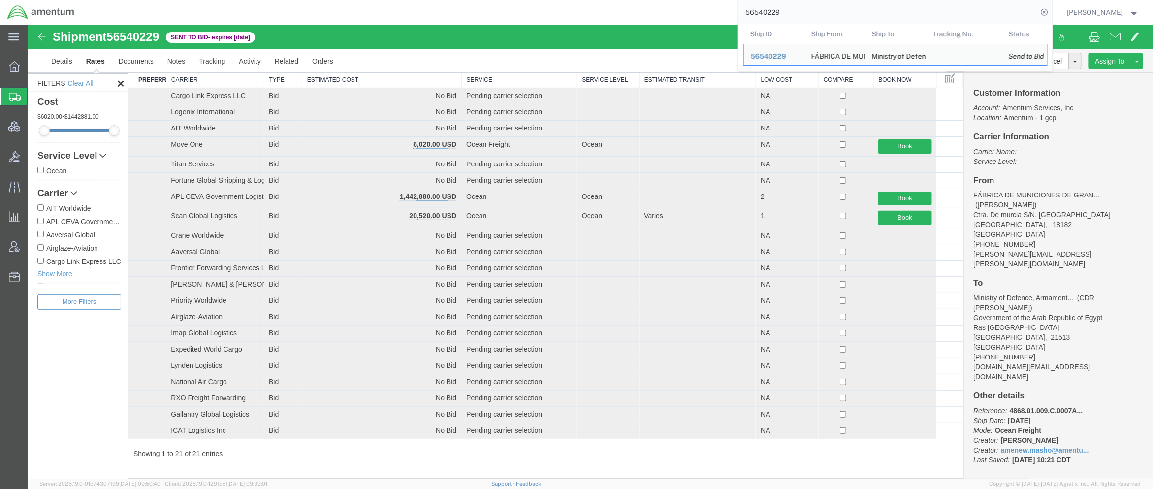
drag, startPoint x: 812, startPoint y: 18, endPoint x: 660, endPoint y: 16, distance: 152.6
click at [660, 16] on div "56540229 Ship ID Ship From Ship To Tracking Nu. Status Ship ID 56540229 Ship Fr…" at bounding box center [567, 12] width 971 height 25
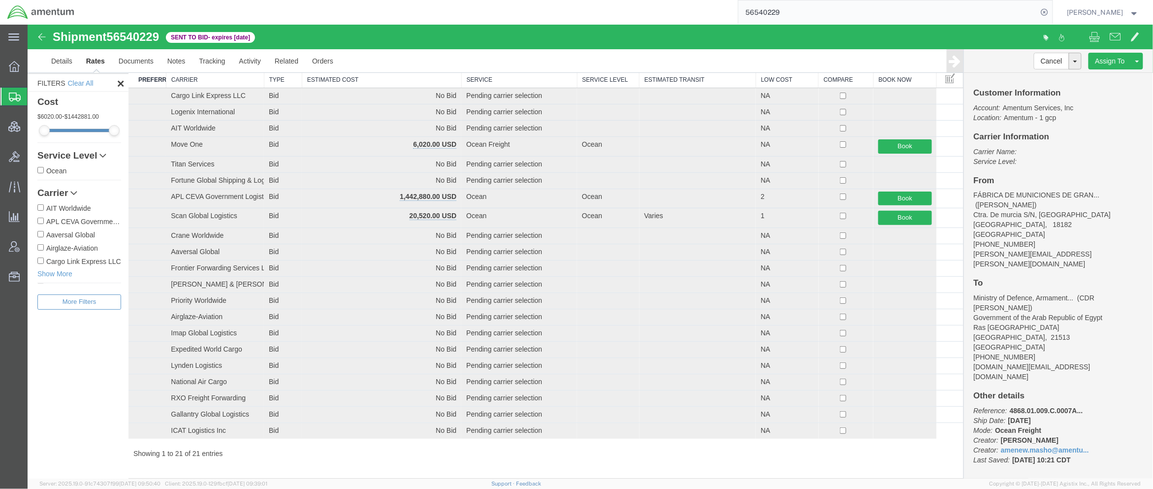
paste input "784515"
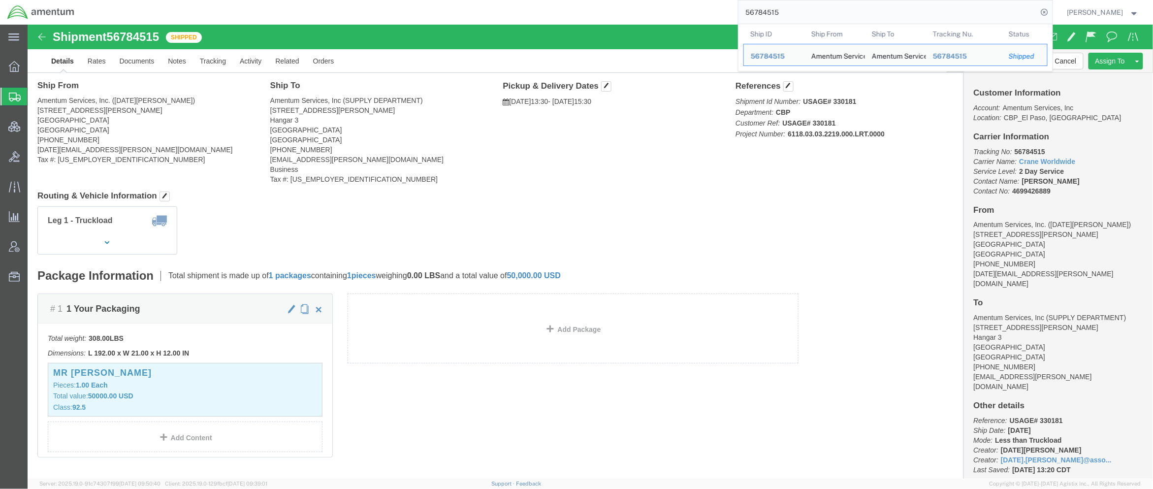
drag, startPoint x: 787, startPoint y: 9, endPoint x: 715, endPoint y: 9, distance: 71.9
click at [715, 9] on div "56784515 Ship ID Ship From Ship To Tracking Nu. Status Ship ID 56784515 Ship Fr…" at bounding box center [567, 12] width 971 height 25
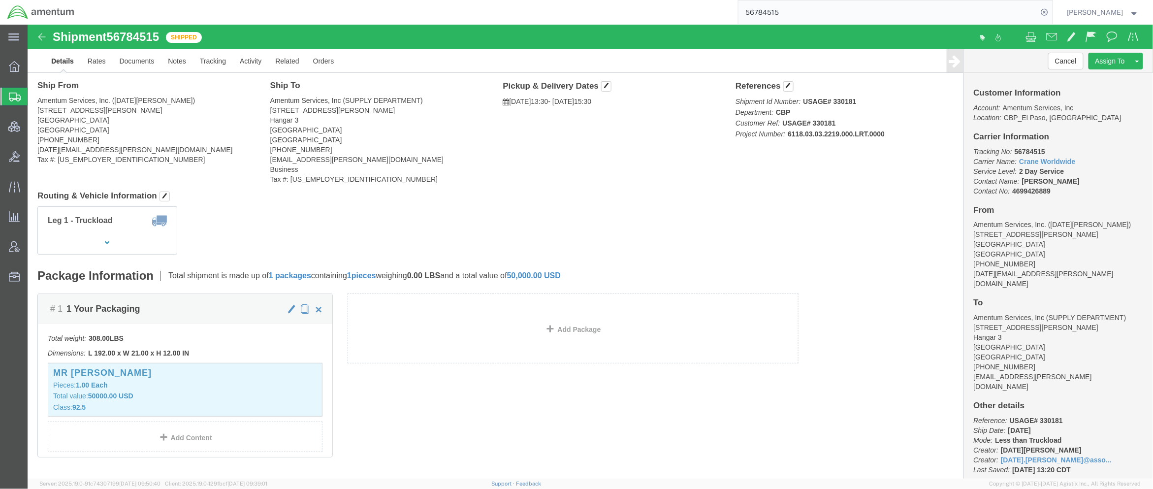
paste input "884375398362"
type input "884375398362"
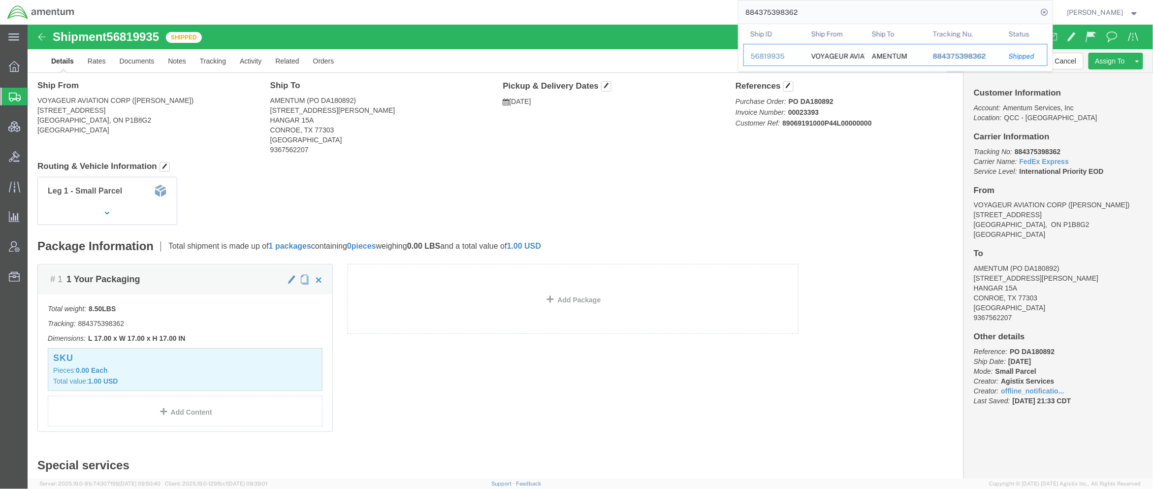
click at [755, 57] on div "56819935" at bounding box center [774, 56] width 47 height 10
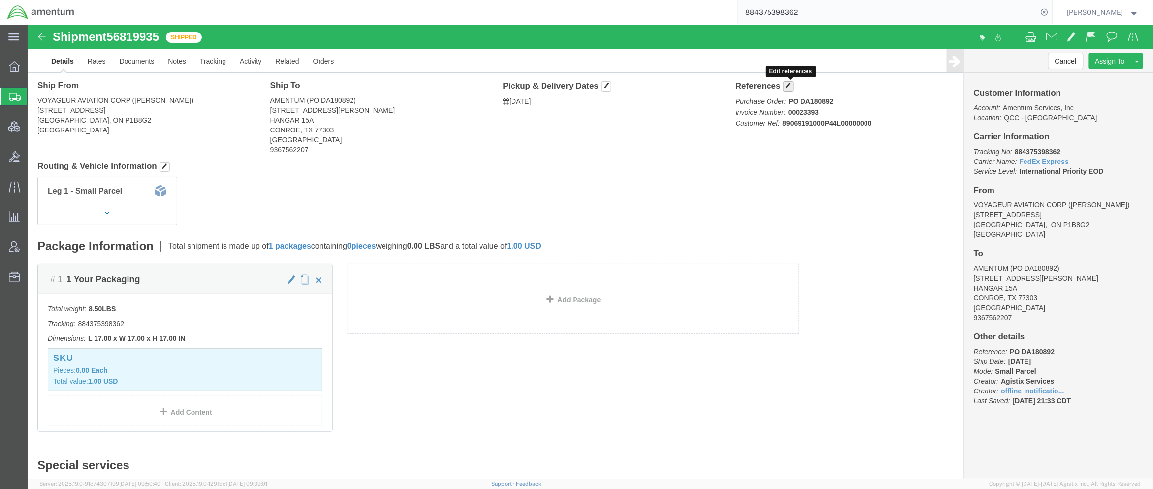
click span "button"
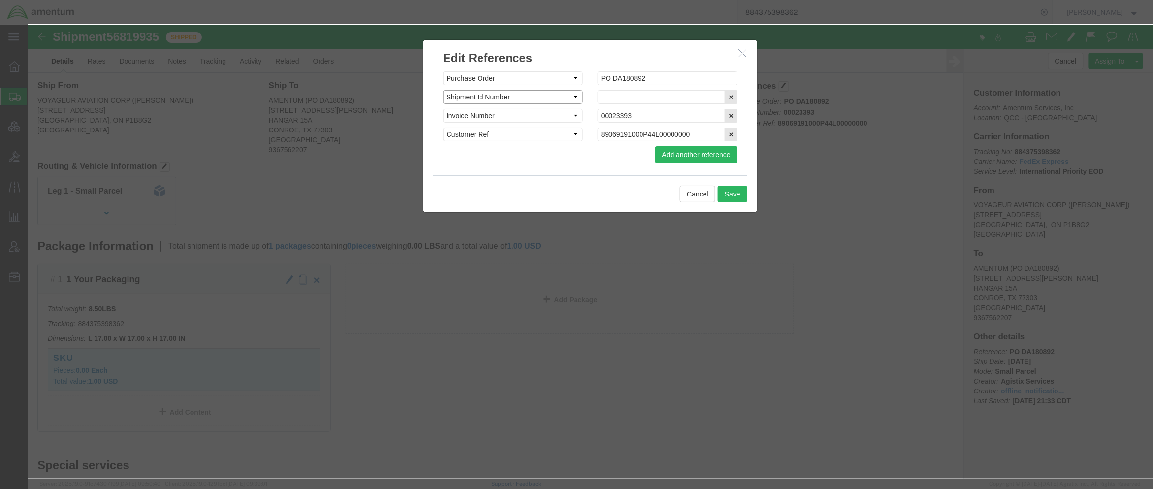
click select "Select Account Type Activity ID Airline Appointment Number ASN Batch Request # …"
select select "PURCHORD"
click select "Select Account Type Activity ID Airline Appointment Number ASN Batch Request # …"
paste input "CBP0043707"
type input "CBP0043707"
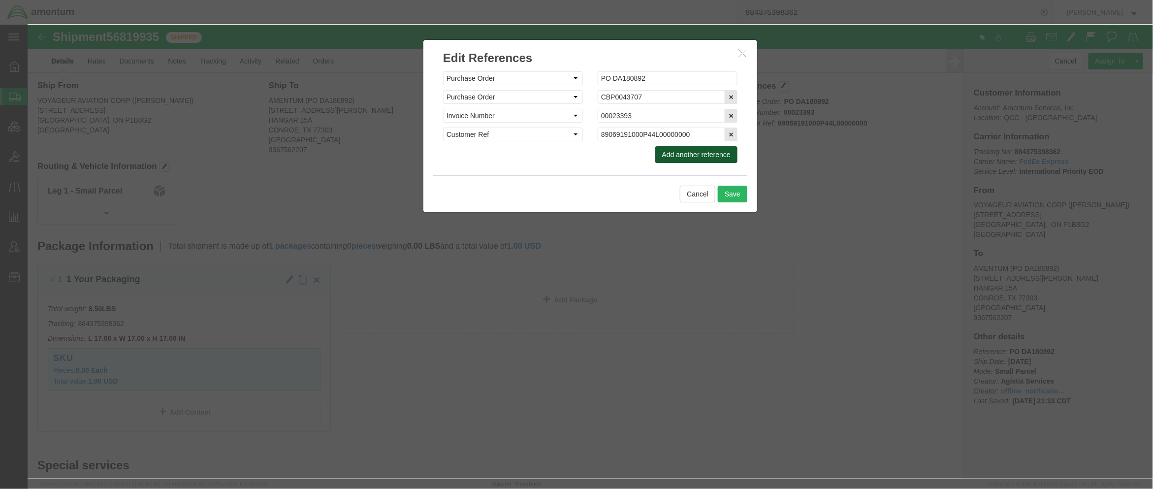
click button "Add another reference"
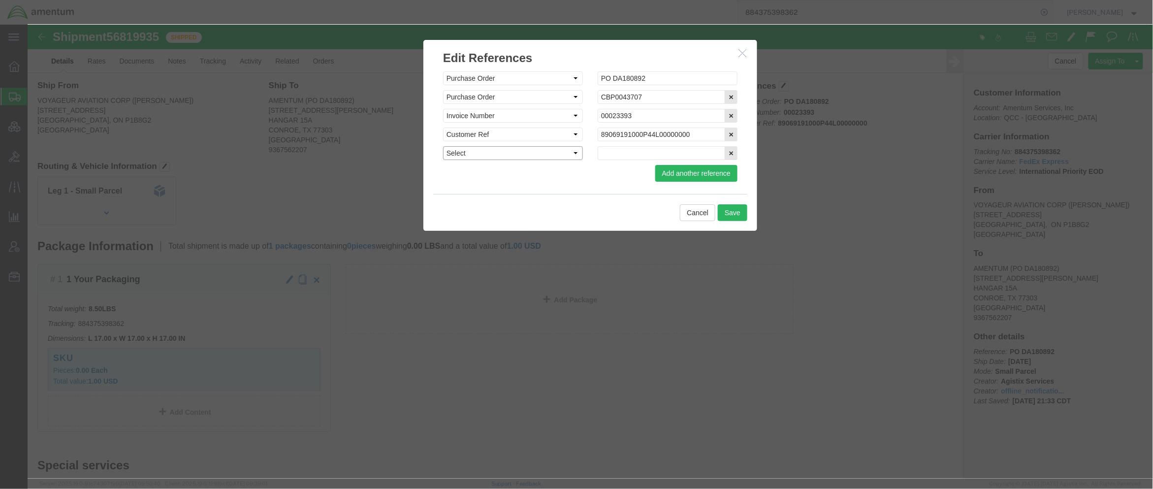
drag, startPoint x: 473, startPoint y: 125, endPoint x: 473, endPoint y: 132, distance: 6.9
click select "Select Account Type Activity ID Airline Appointment Number ASN Batch Request # …"
select select "DEPT"
click select "Select Account Type Activity ID Airline Appointment Number ASN Batch Request # …"
click input "text"
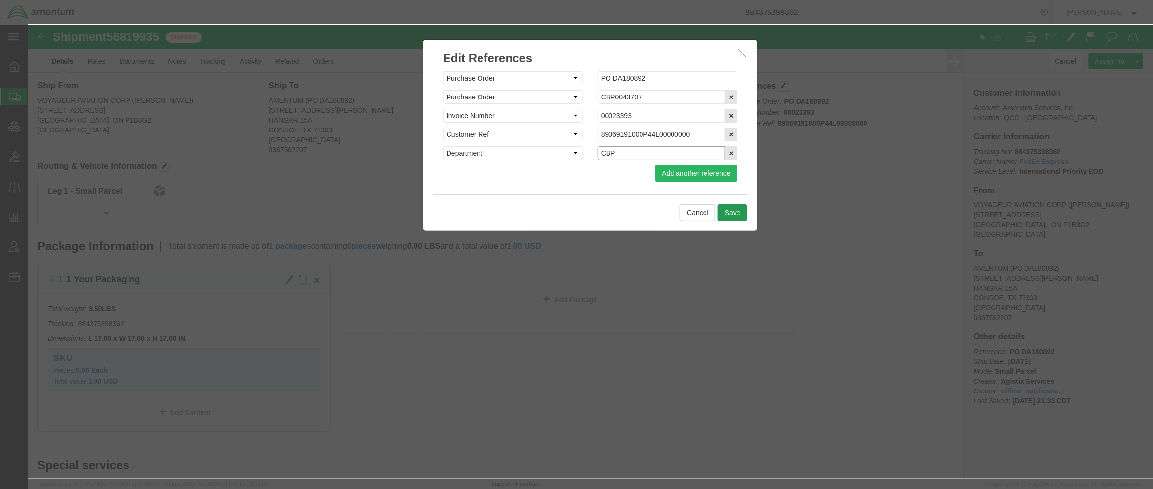
type input "CBP"
click button "Save"
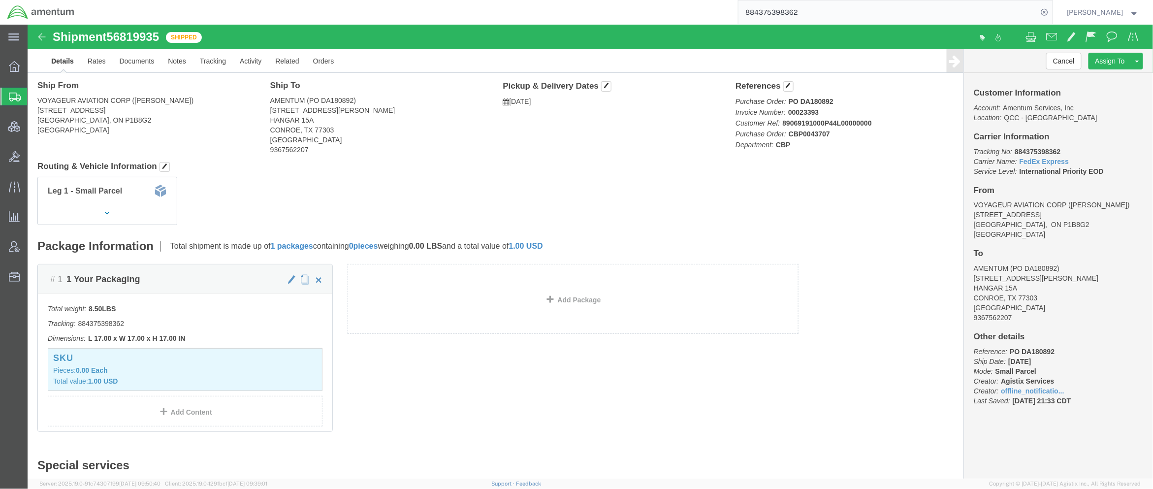
click div "# 1 1 Your Packaging Total weight: 8.50 LBS Tracking: 884375398362 Dimensions: …"
